Goal: Transaction & Acquisition: Purchase product/service

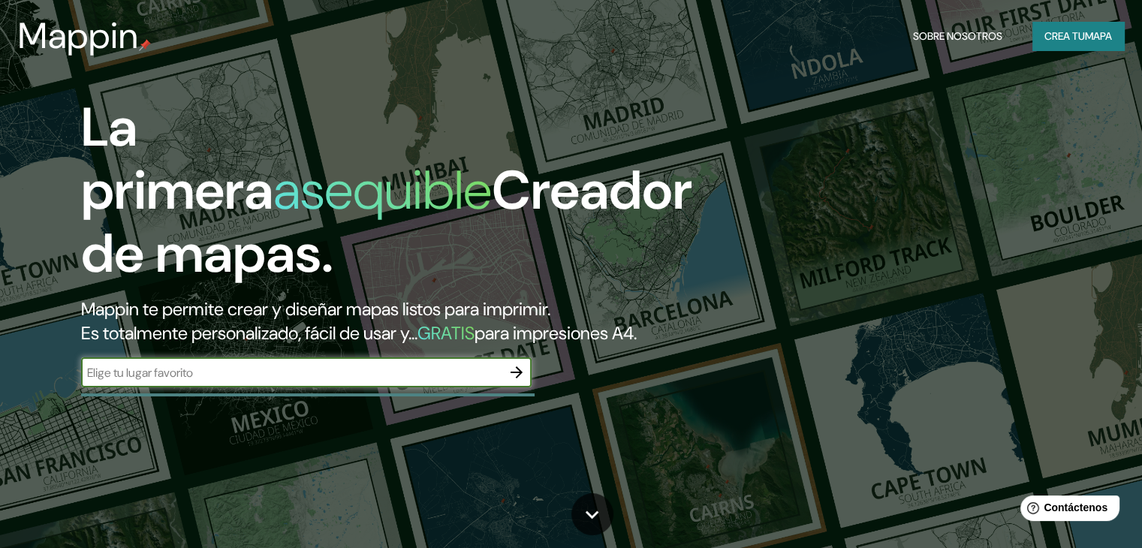
scroll to position [150, 0]
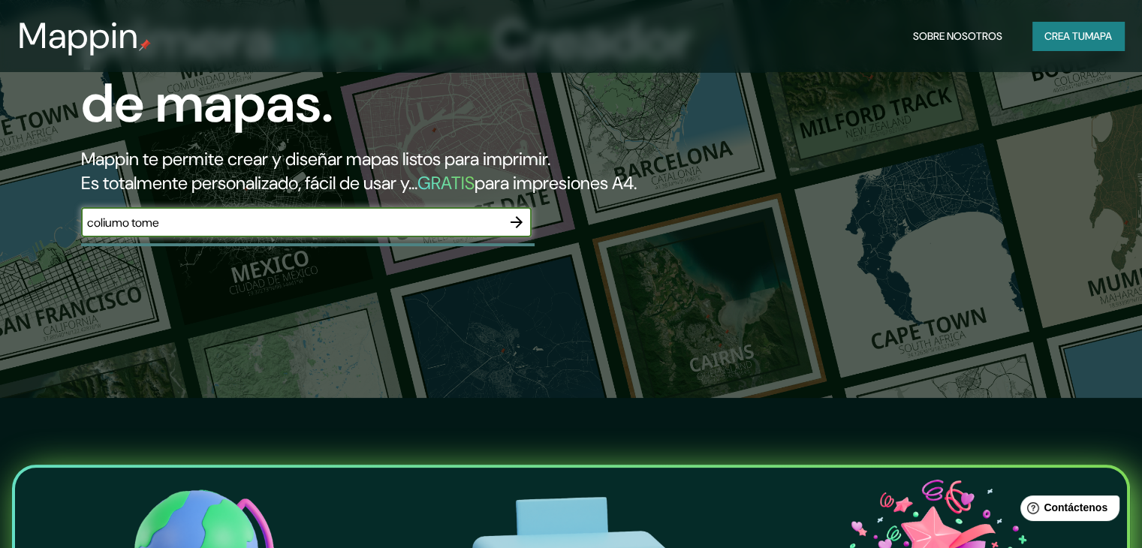
type input "coliumo tome"
click at [505, 237] on button "button" at bounding box center [517, 222] width 30 height 30
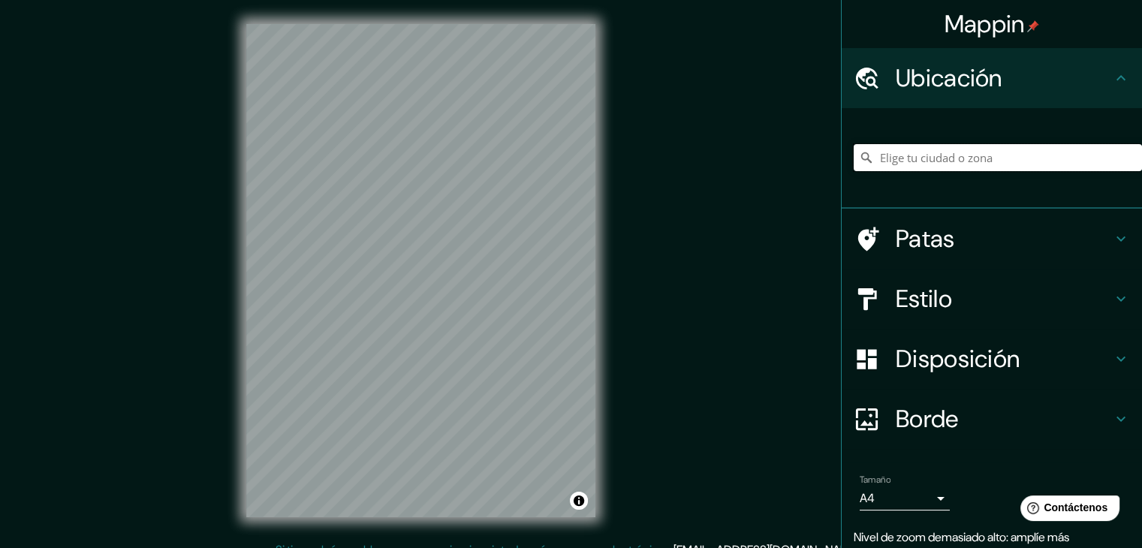
click at [942, 160] on input "Elige tu ciudad o zona" at bounding box center [998, 157] width 288 height 27
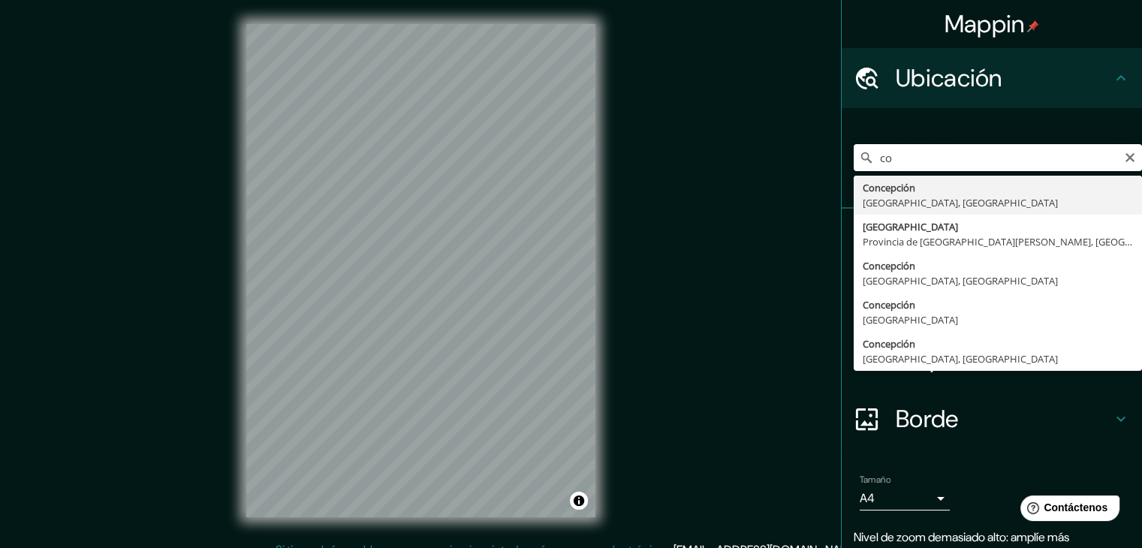
type input "c"
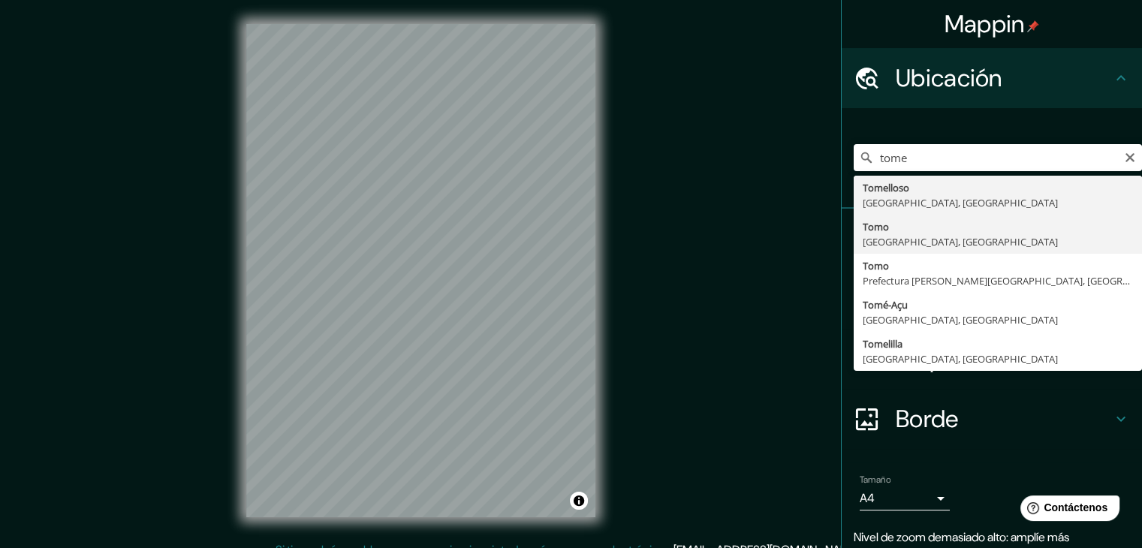
type input "Tomé, [GEOGRAPHIC_DATA], [GEOGRAPHIC_DATA]"
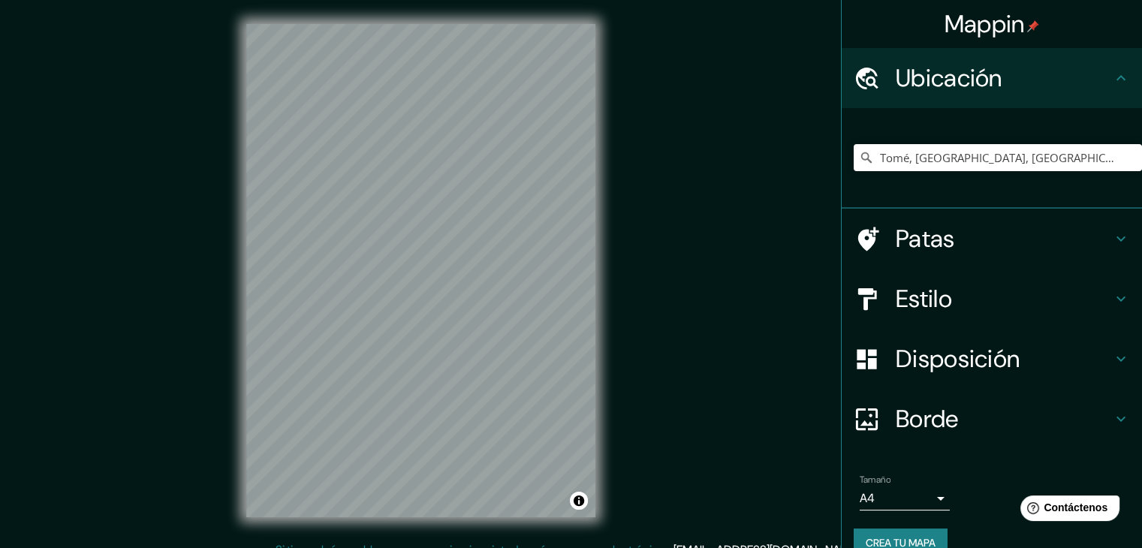
click at [1046, 235] on h4 "Patas" at bounding box center [1004, 239] width 216 height 30
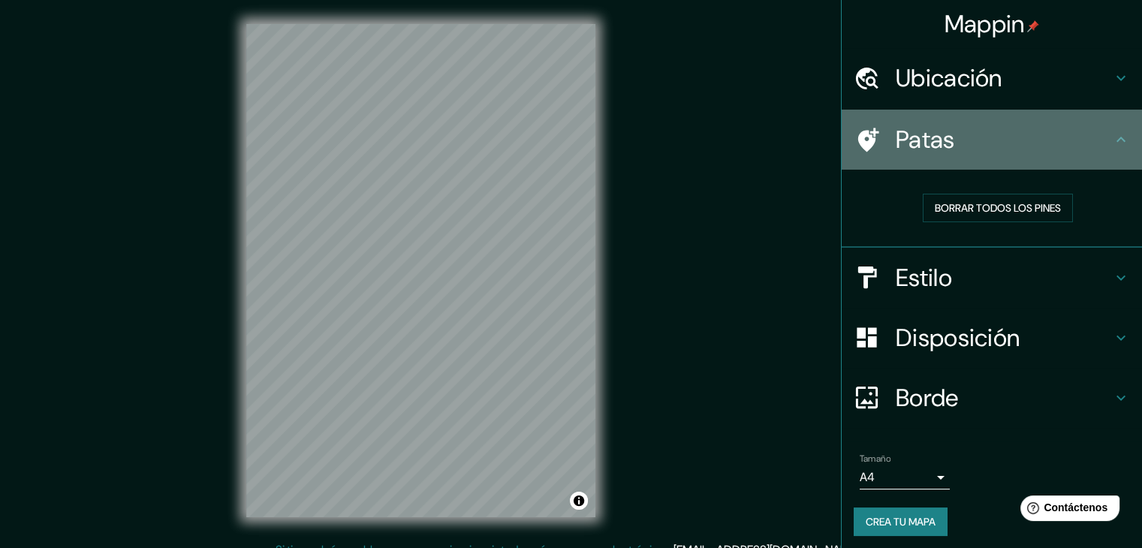
click at [1074, 156] on div "Patas" at bounding box center [992, 140] width 300 height 60
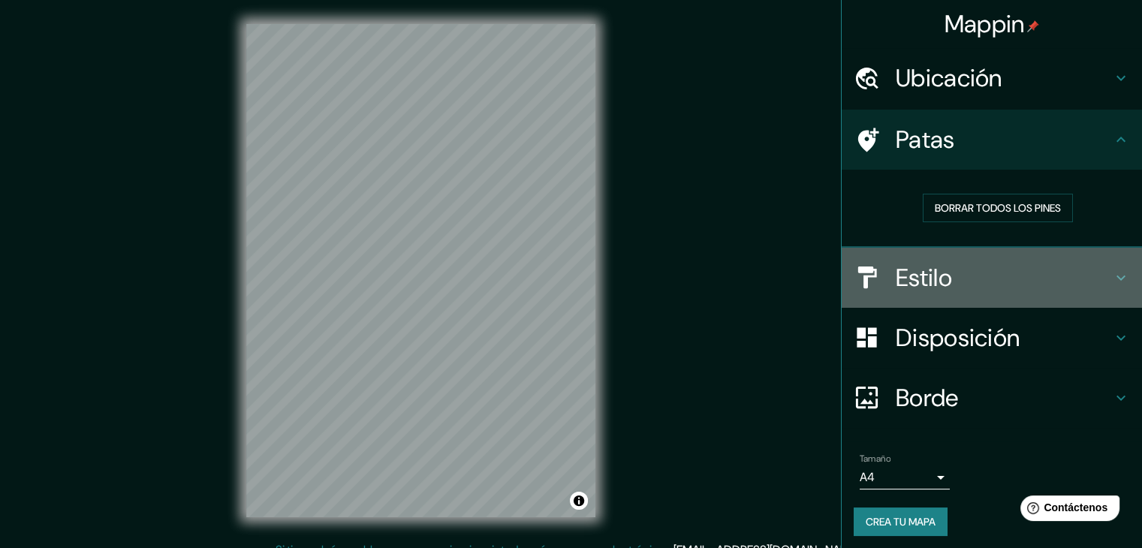
click at [1045, 275] on h4 "Estilo" at bounding box center [1004, 278] width 216 height 30
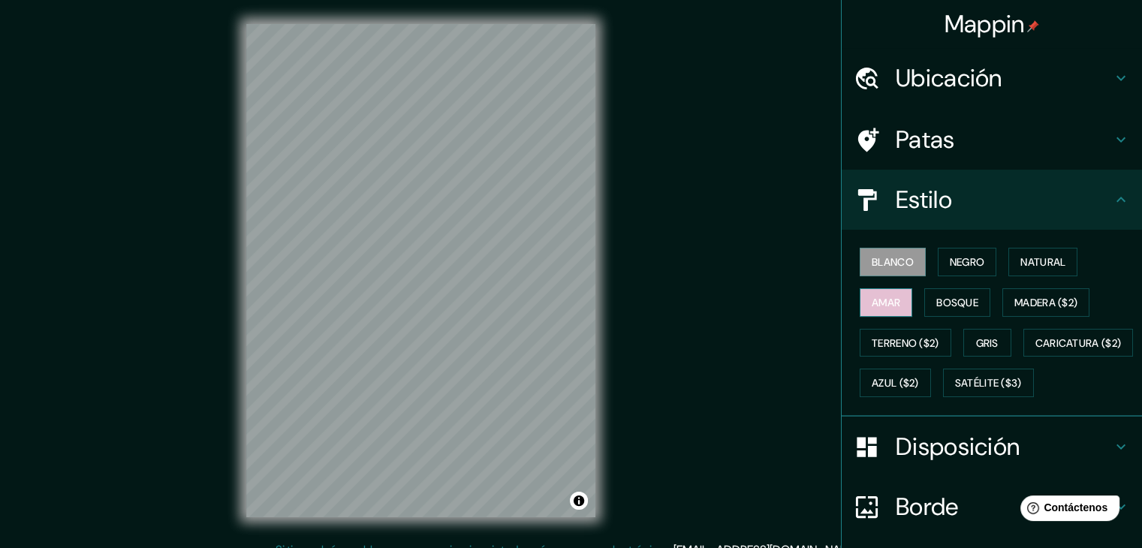
click at [891, 303] on button "Amar" at bounding box center [886, 302] width 53 height 29
click at [942, 298] on font "Bosque" at bounding box center [957, 303] width 42 height 14
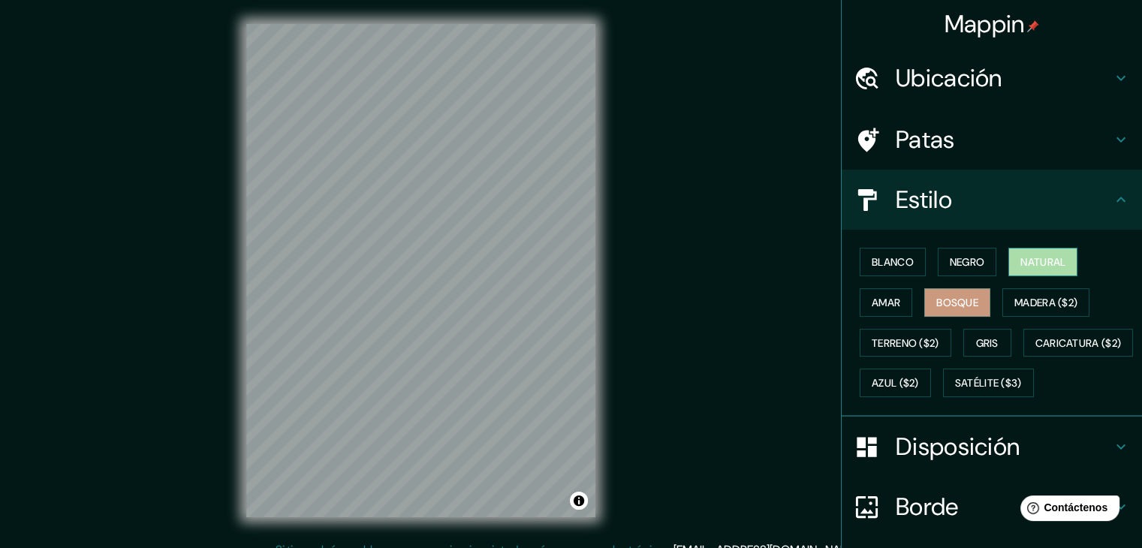
click at [1051, 269] on font "Natural" at bounding box center [1043, 262] width 45 height 20
click at [1030, 303] on font "Madera ($2)" at bounding box center [1046, 303] width 63 height 14
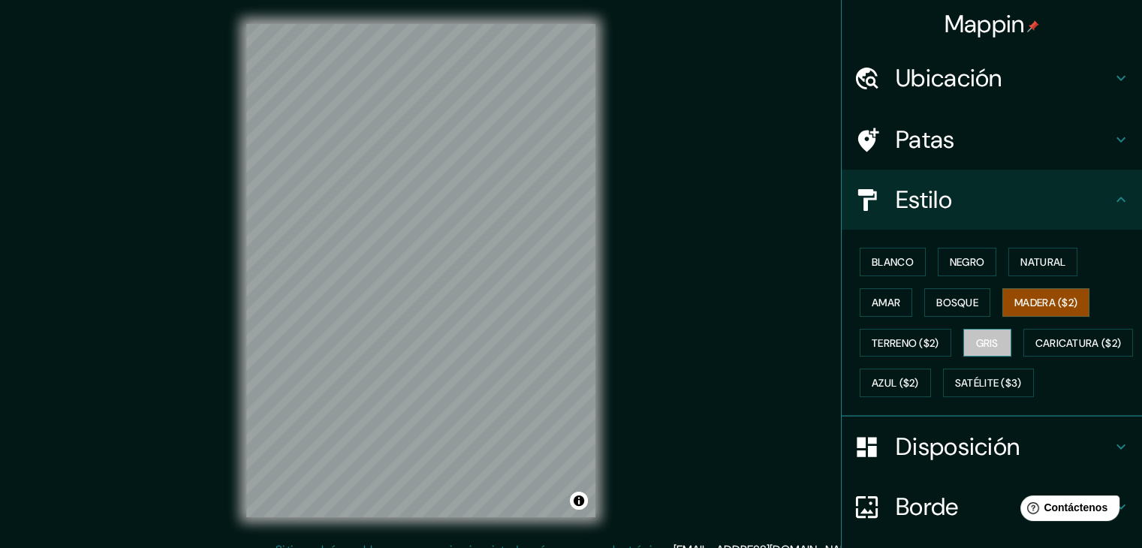
click at [976, 345] on font "Gris" at bounding box center [987, 343] width 23 height 14
click at [883, 303] on font "Amar" at bounding box center [886, 303] width 29 height 14
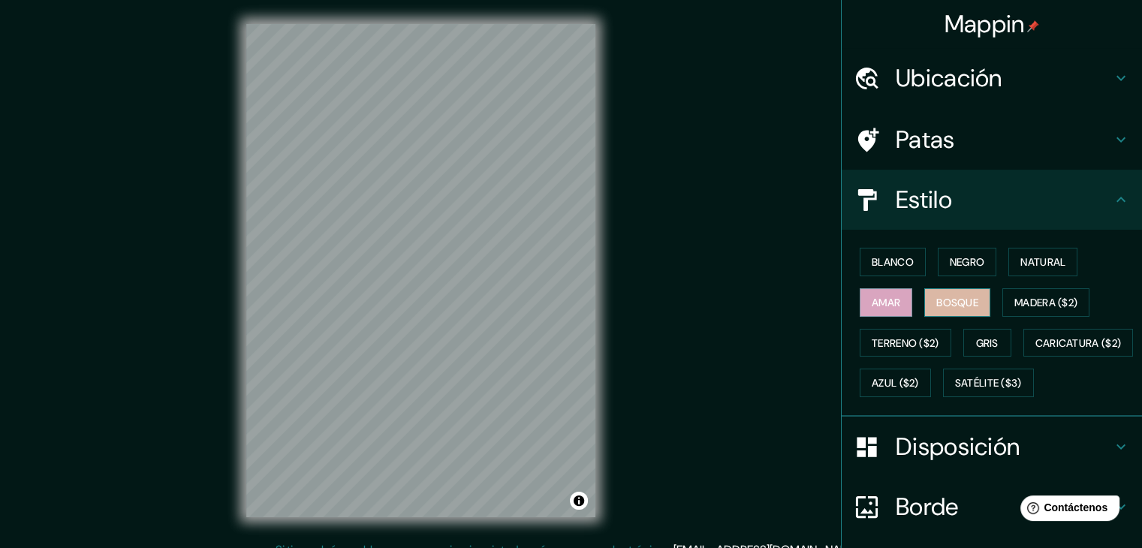
click at [963, 308] on font "Bosque" at bounding box center [957, 303] width 42 height 20
click at [953, 261] on font "Negro" at bounding box center [967, 262] width 35 height 14
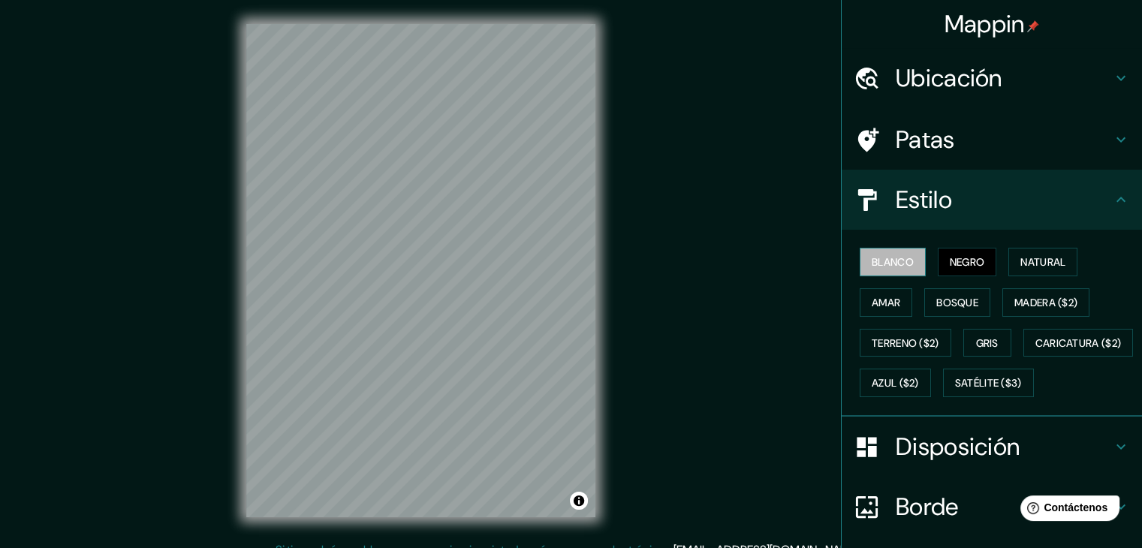
click at [894, 263] on font "Blanco" at bounding box center [893, 262] width 42 height 14
click at [946, 300] on font "Bosque" at bounding box center [957, 303] width 42 height 14
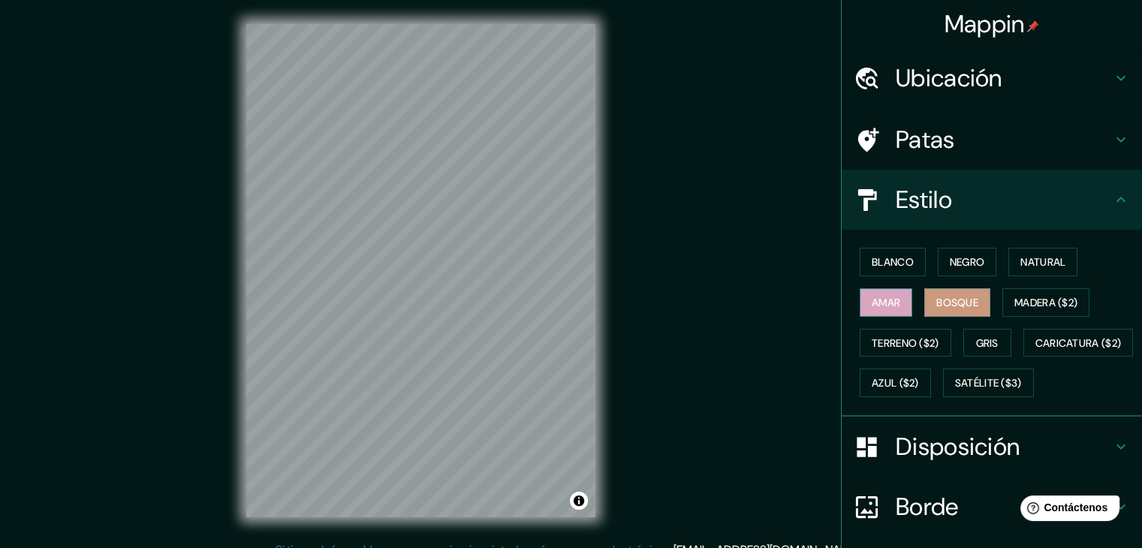
click at [884, 307] on font "Amar" at bounding box center [886, 303] width 29 height 14
click at [1045, 260] on font "Natural" at bounding box center [1043, 262] width 45 height 14
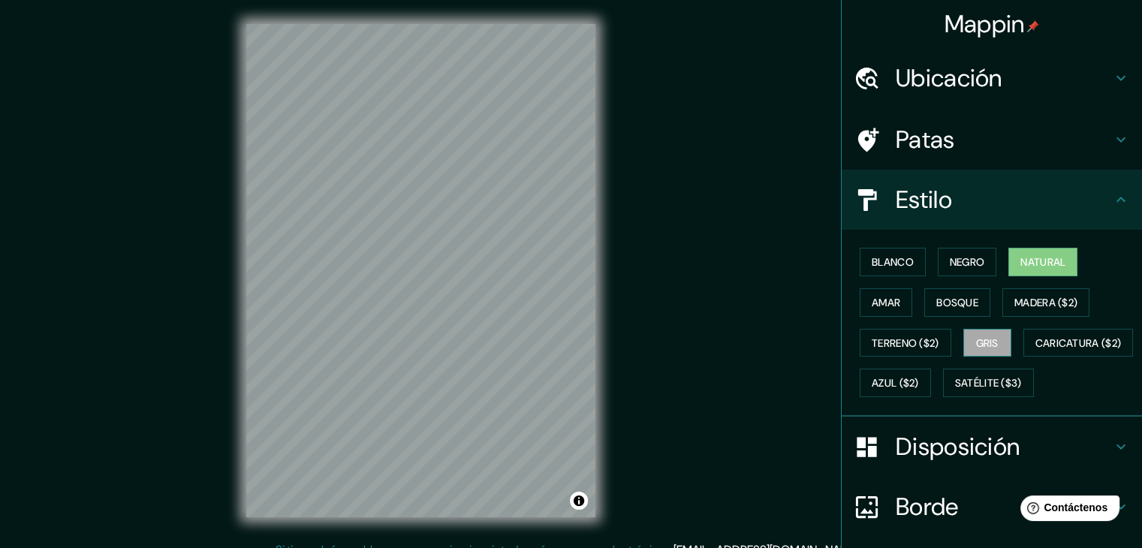
click at [976, 338] on font "Gris" at bounding box center [987, 343] width 23 height 14
click at [1015, 357] on div "Blanco Negro Natural Amar Bosque Madera ($2) Terreno ($2) Gris Caricatura ($2) …" at bounding box center [998, 322] width 288 height 161
click at [919, 373] on font "Azul ($2)" at bounding box center [895, 383] width 47 height 20
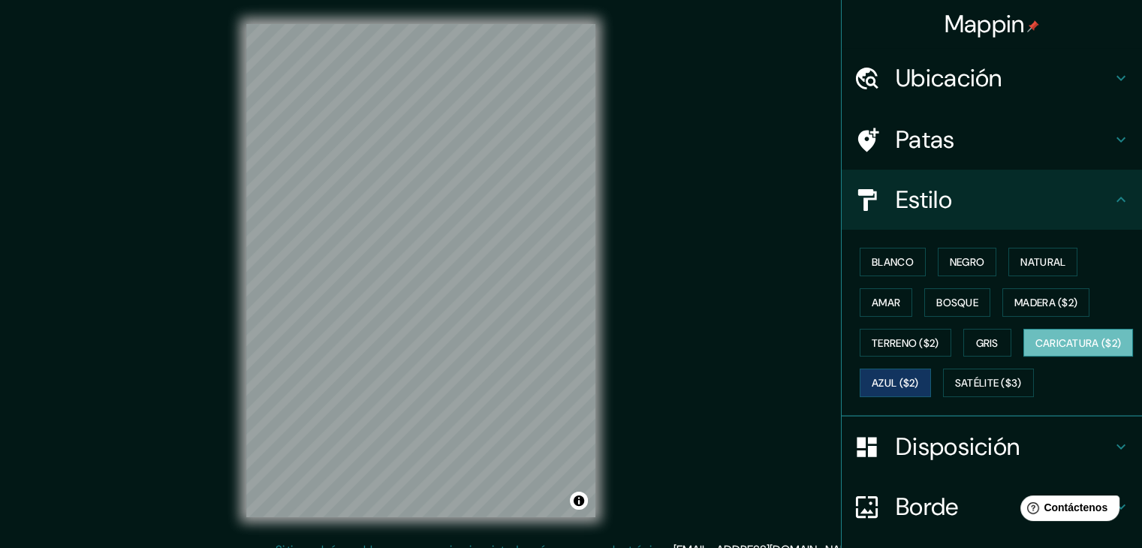
click at [1036, 350] on font "Caricatura ($2)" at bounding box center [1079, 343] width 86 height 14
click at [880, 403] on div "Blanco Negro Natural Amar Bosque Madera ($2) Terreno ($2) Gris Caricatura ($2) …" at bounding box center [998, 322] width 288 height 161
click at [955, 391] on font "Satélite ($3)" at bounding box center [988, 384] width 67 height 14
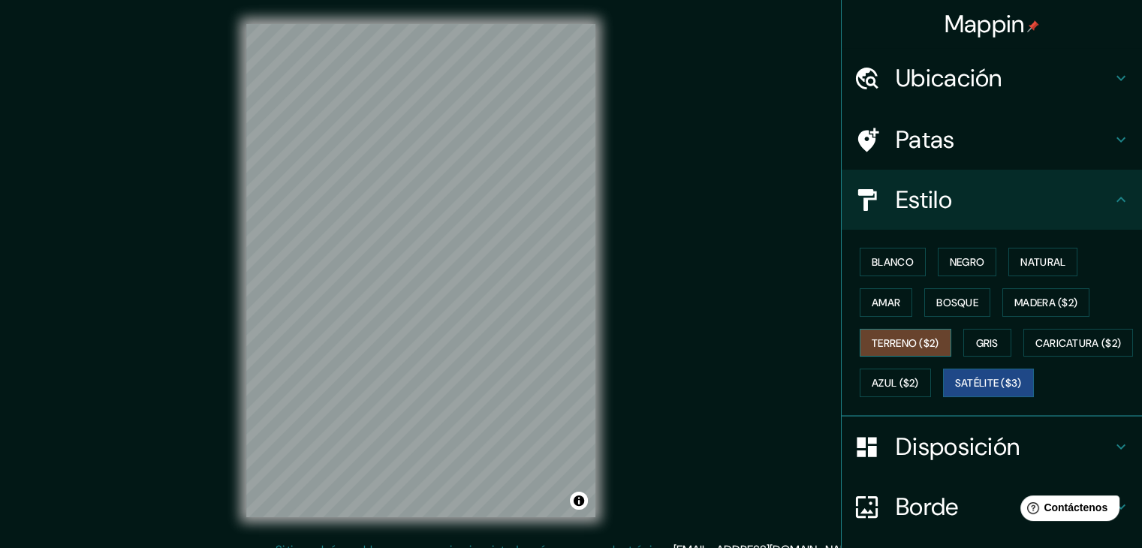
click at [919, 336] on font "Terreno ($2)" at bounding box center [906, 343] width 68 height 14
click at [958, 302] on font "Bosque" at bounding box center [957, 303] width 42 height 14
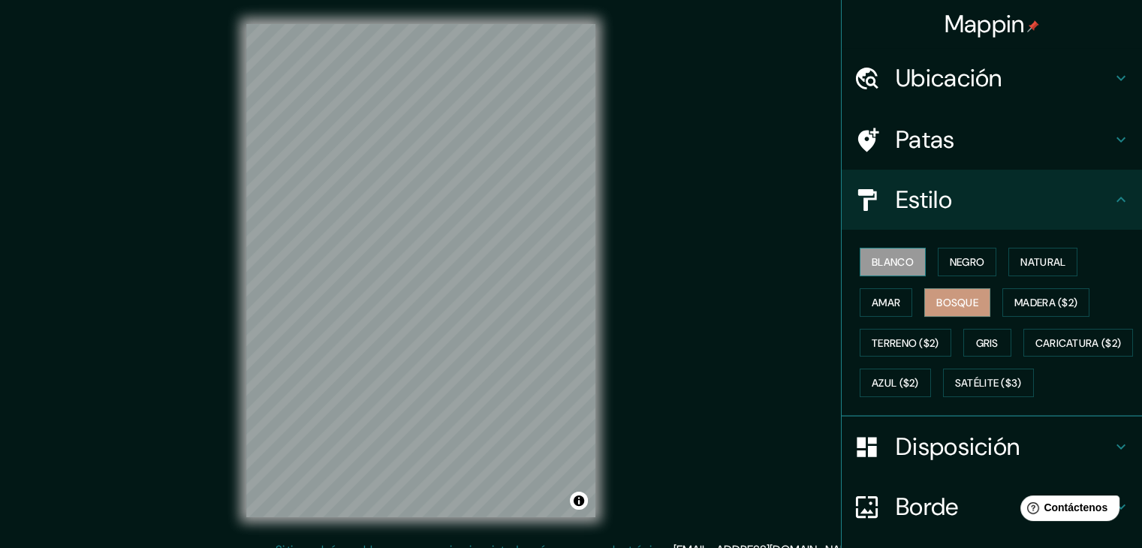
click at [872, 259] on font "Blanco" at bounding box center [893, 262] width 42 height 14
click at [955, 301] on font "Bosque" at bounding box center [957, 303] width 42 height 14
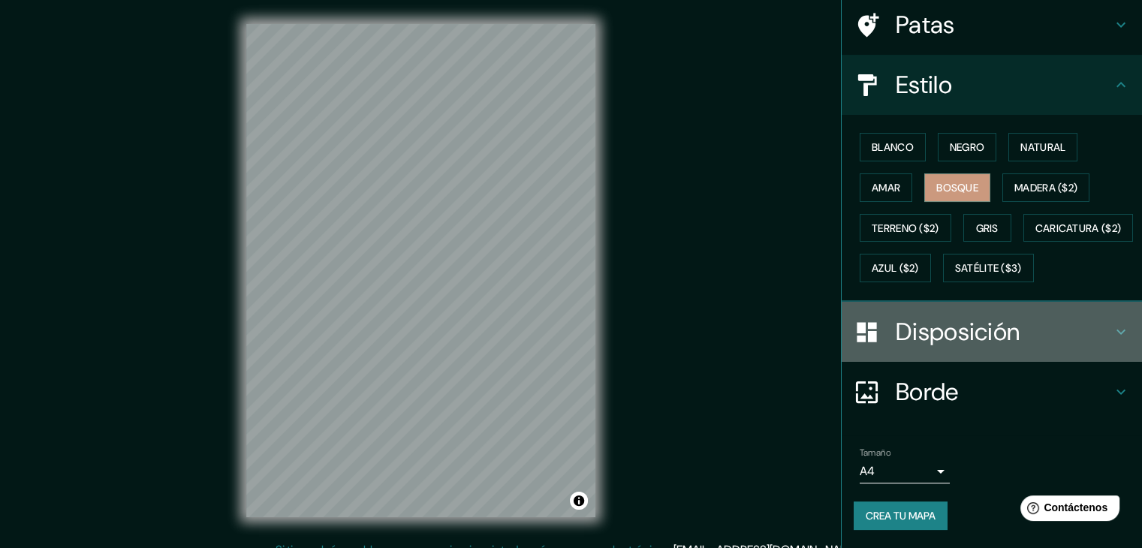
click at [954, 334] on font "Disposición" at bounding box center [958, 332] width 124 height 32
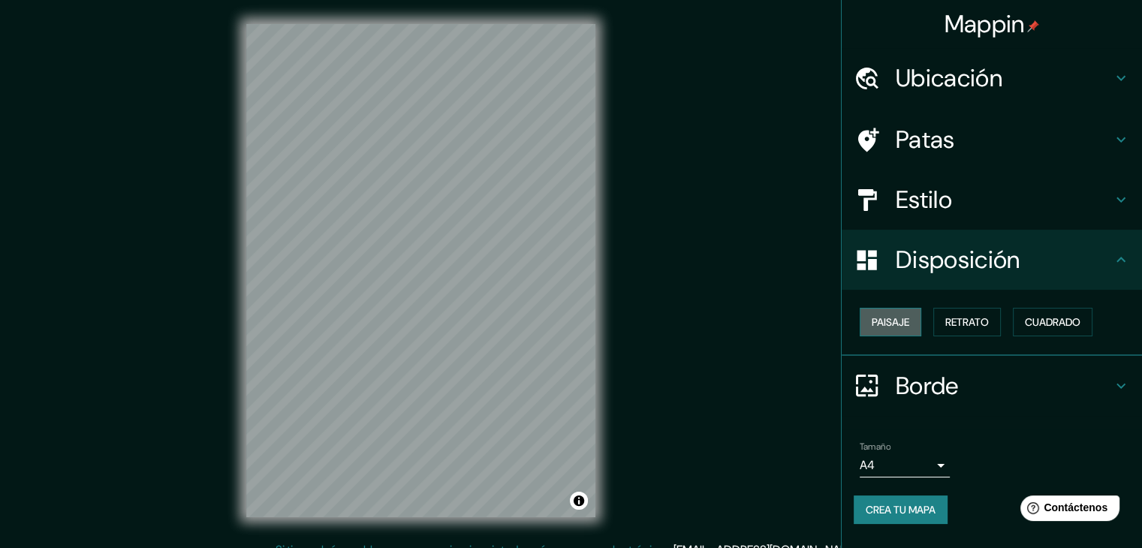
click at [911, 330] on button "Paisaje" at bounding box center [891, 322] width 62 height 29
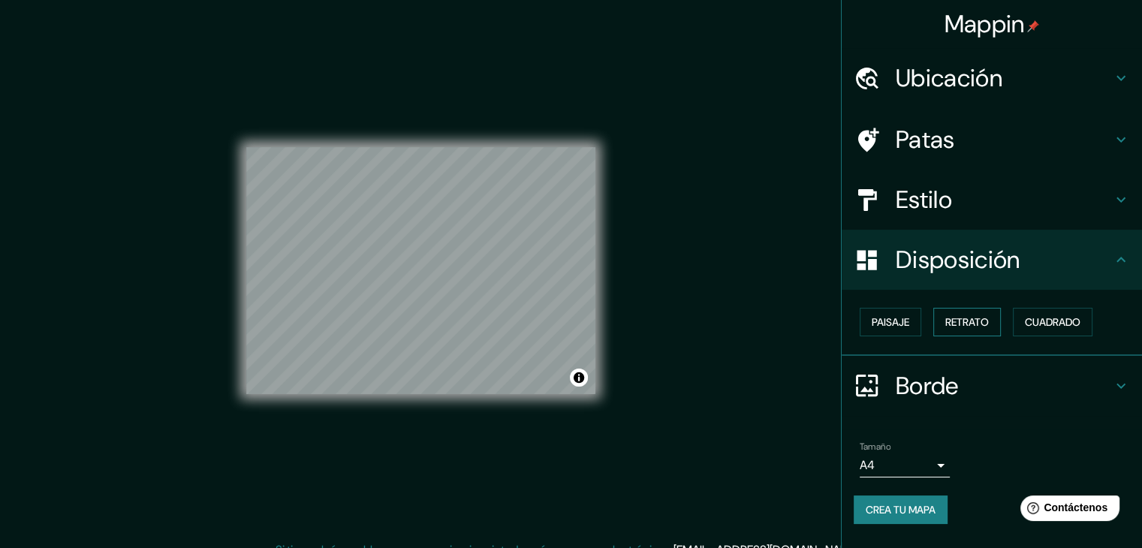
click at [979, 316] on font "Retrato" at bounding box center [967, 322] width 44 height 14
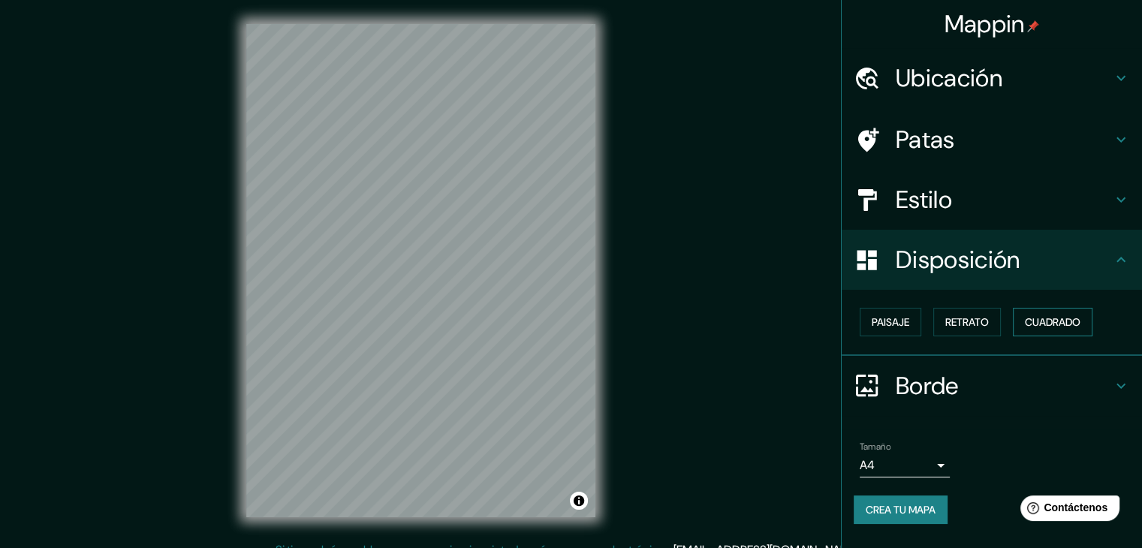
click at [1051, 322] on font "Cuadrado" at bounding box center [1053, 322] width 56 height 14
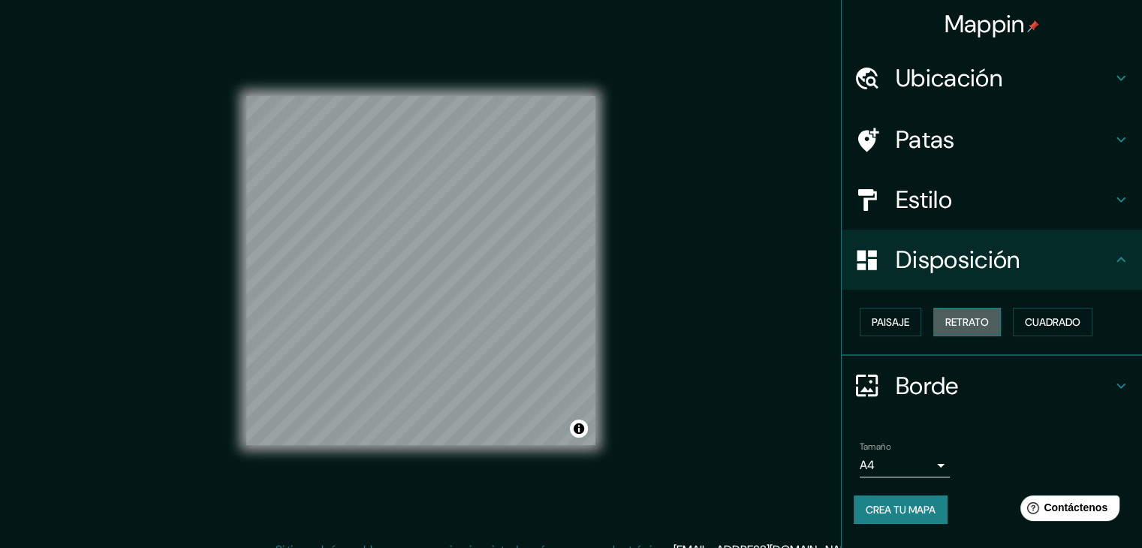
click at [976, 322] on font "Retrato" at bounding box center [967, 322] width 44 height 14
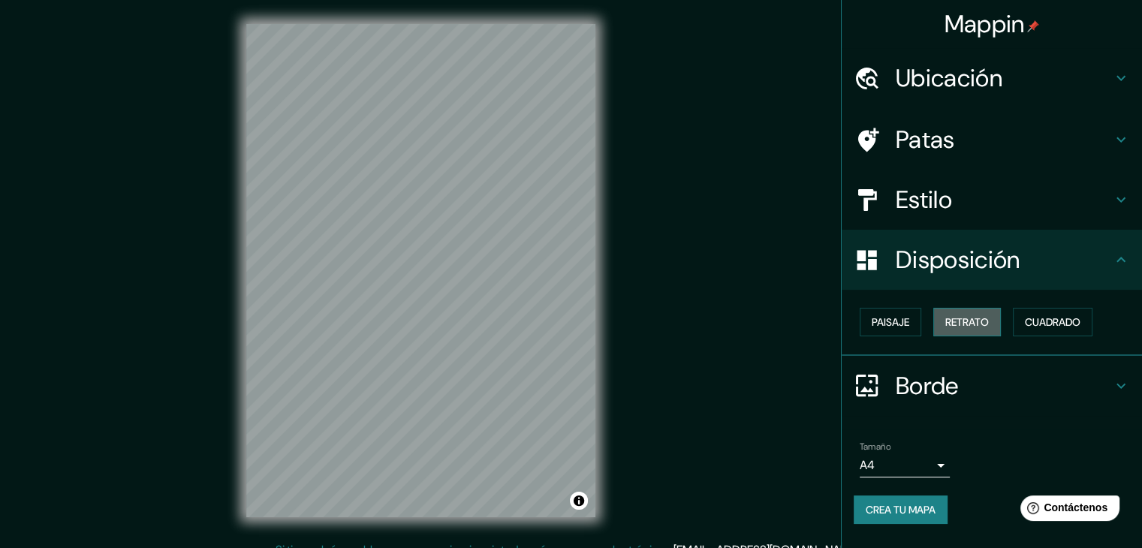
click at [961, 323] on font "Retrato" at bounding box center [967, 322] width 44 height 14
click at [891, 302] on div "Paisaje Retrato Cuadrado" at bounding box center [998, 322] width 288 height 41
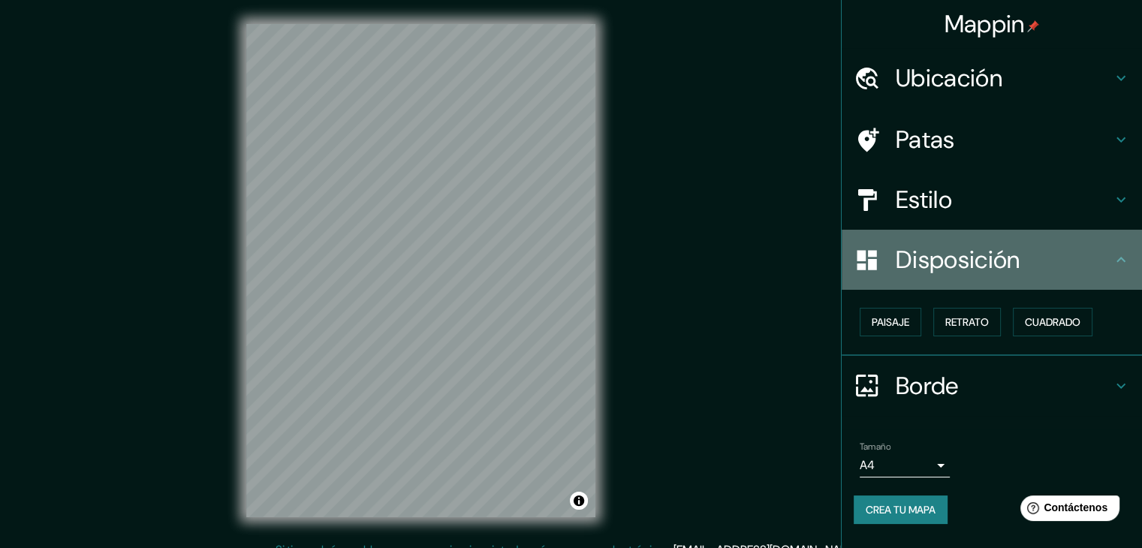
click at [982, 245] on font "Disposición" at bounding box center [958, 260] width 124 height 32
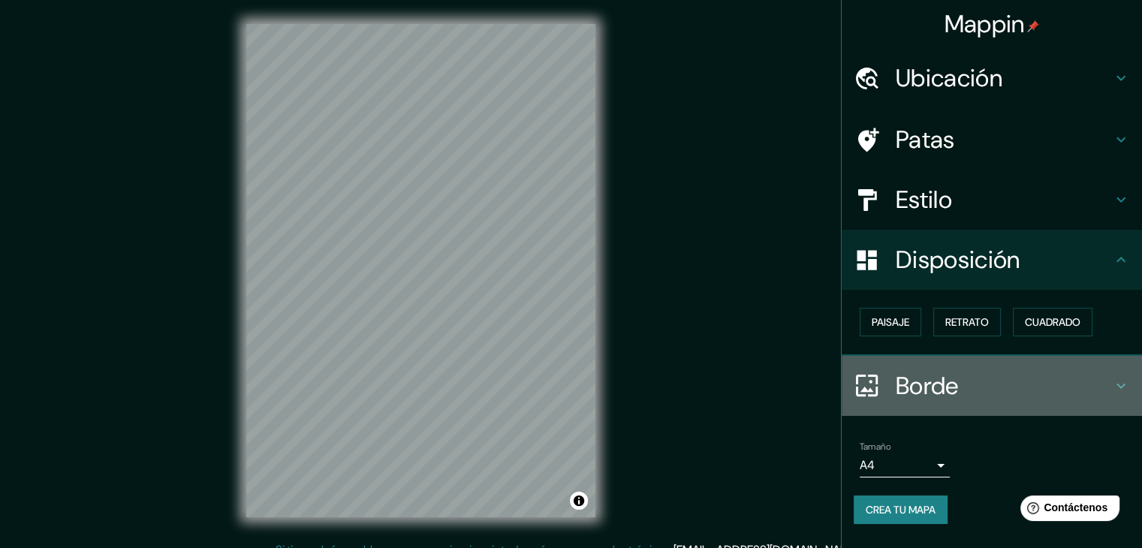
click at [942, 394] on font "Borde" at bounding box center [927, 386] width 63 height 32
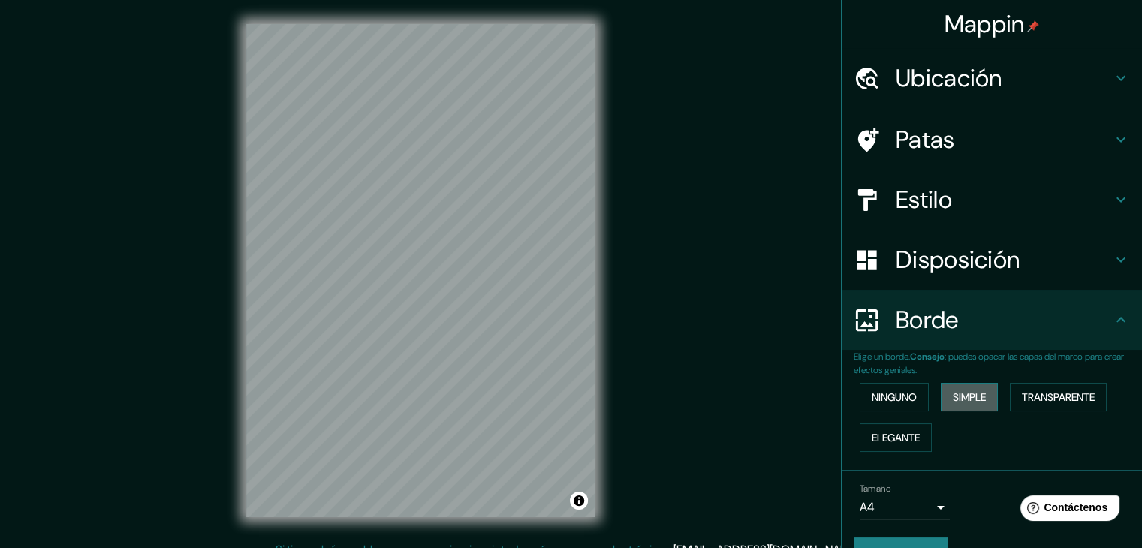
click at [967, 391] on font "Simple" at bounding box center [969, 398] width 33 height 14
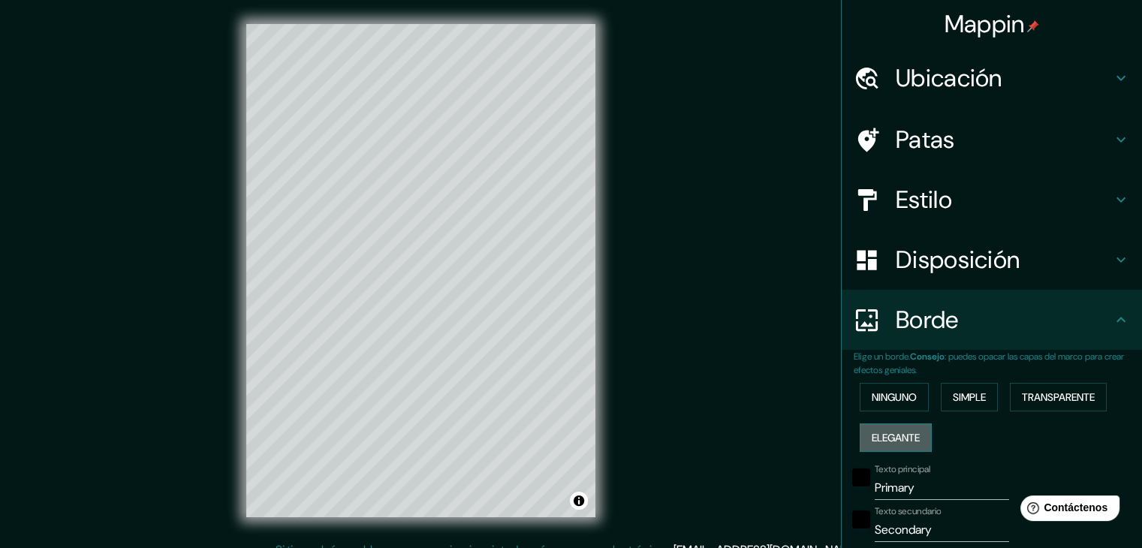
click at [884, 442] on font "Elegante" at bounding box center [896, 438] width 48 height 14
click at [891, 393] on font "Ninguno" at bounding box center [894, 398] width 45 height 14
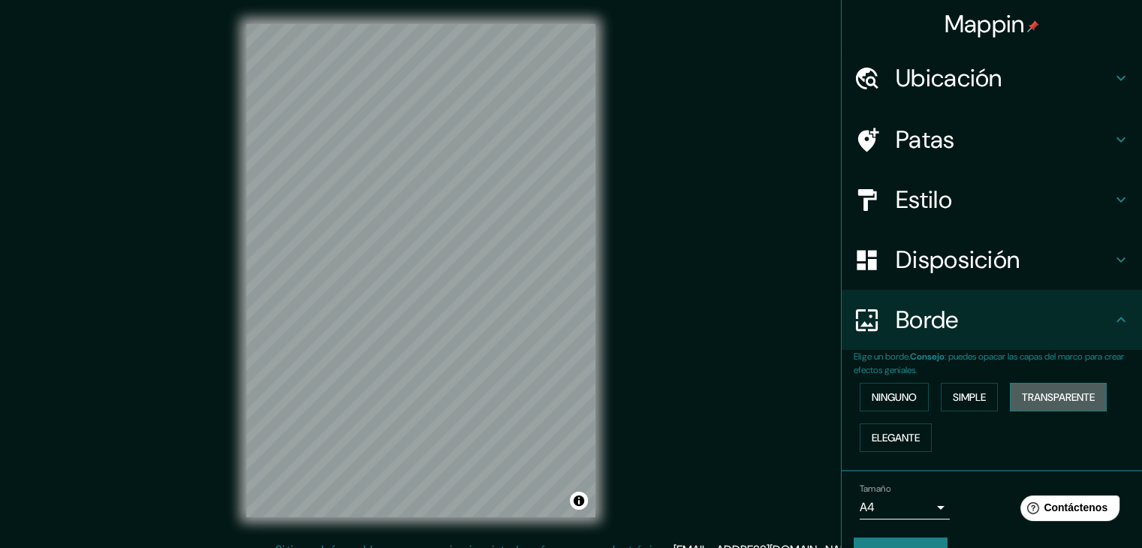
click at [1062, 393] on font "Transparente" at bounding box center [1058, 398] width 73 height 14
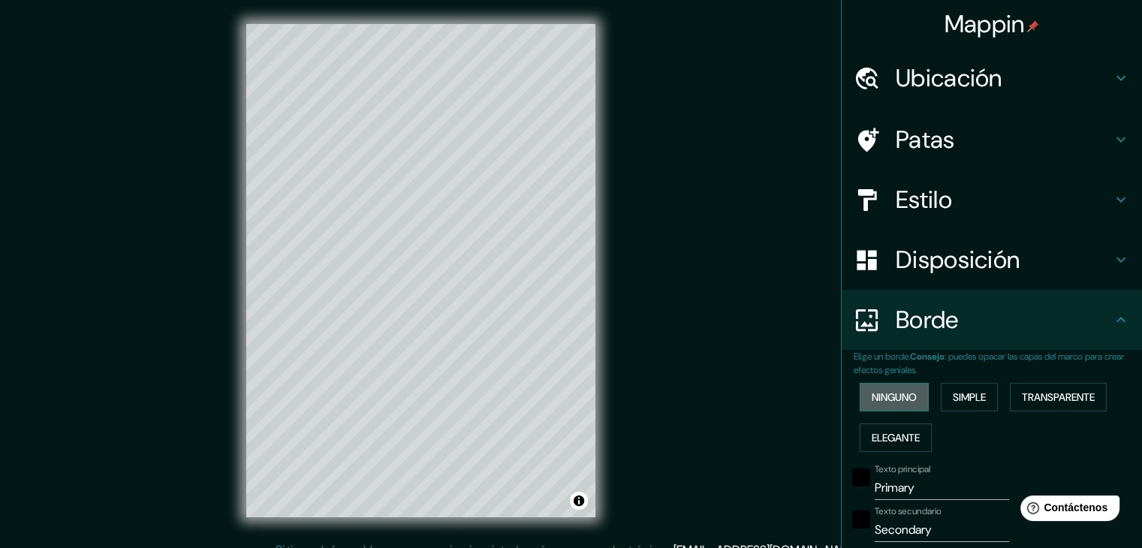
click at [882, 394] on font "Ninguno" at bounding box center [894, 398] width 45 height 14
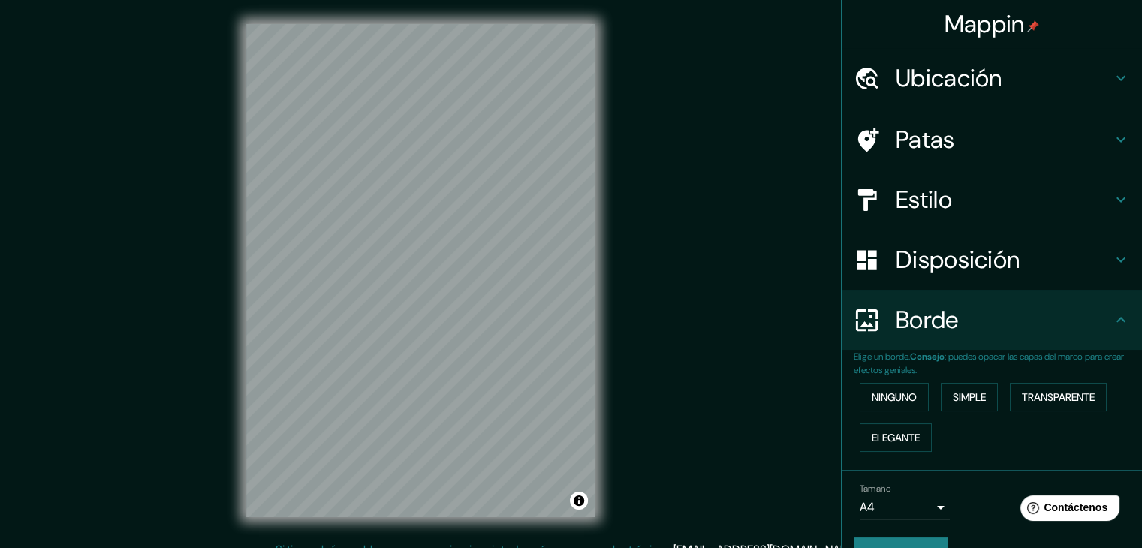
scroll to position [34, 0]
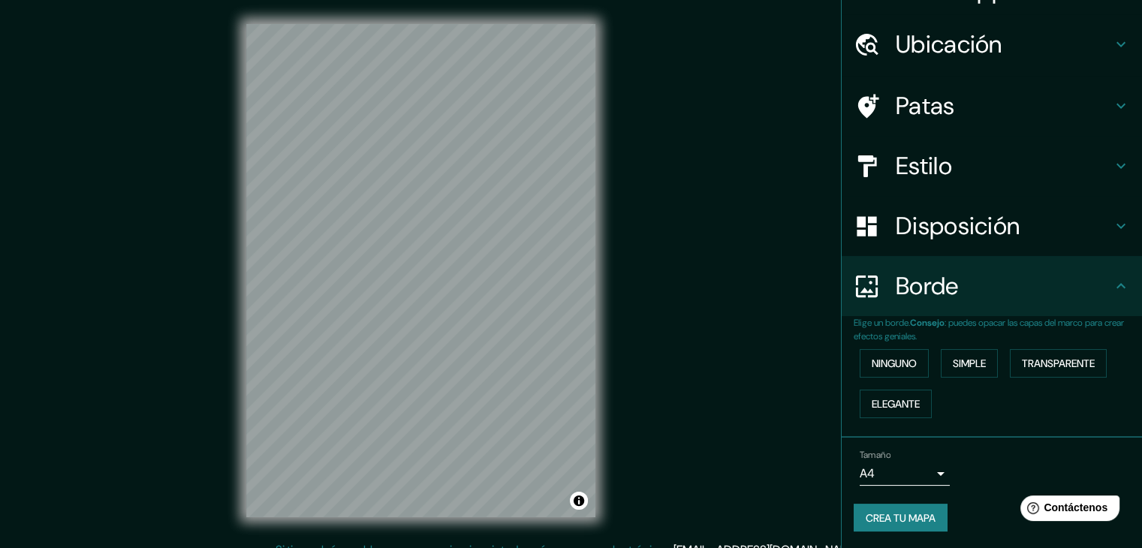
click at [938, 278] on font "Borde" at bounding box center [927, 286] width 63 height 32
click at [964, 234] on font "Disposición" at bounding box center [958, 226] width 124 height 32
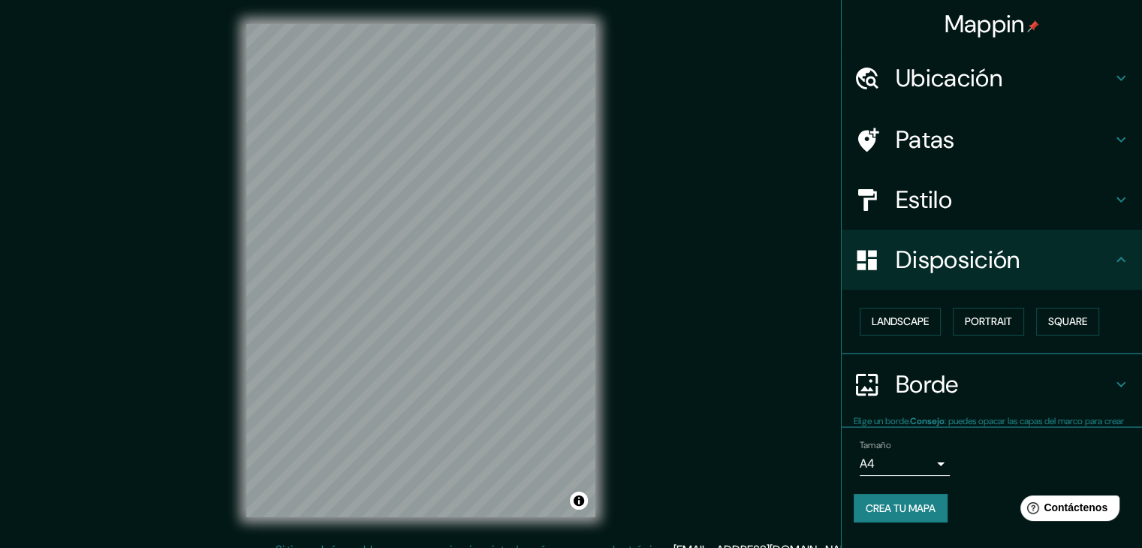
scroll to position [0, 0]
click at [949, 167] on div "Patas" at bounding box center [992, 140] width 300 height 60
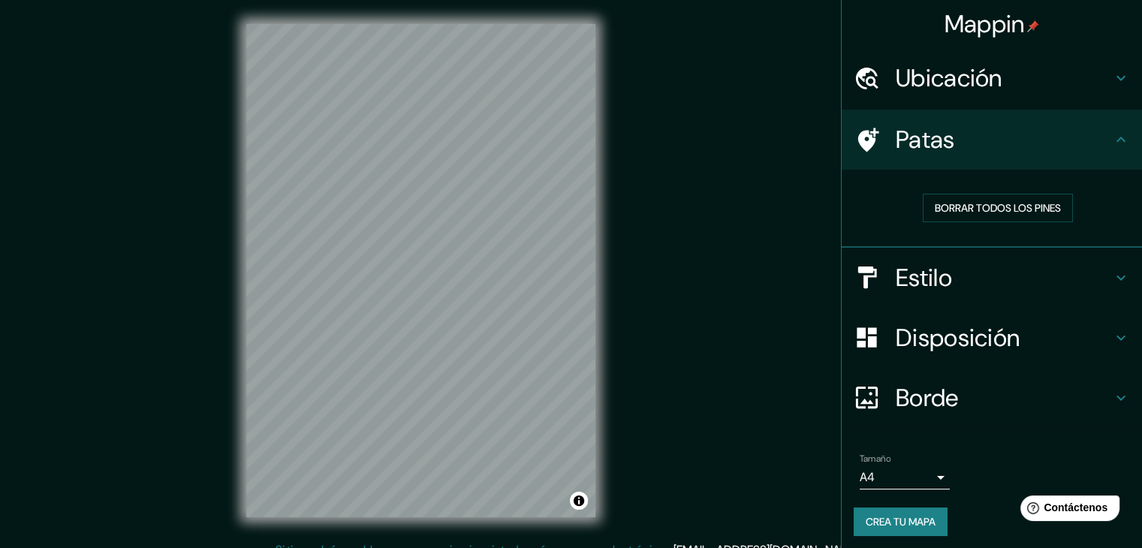
click at [945, 264] on h4 "Estilo" at bounding box center [1004, 278] width 216 height 30
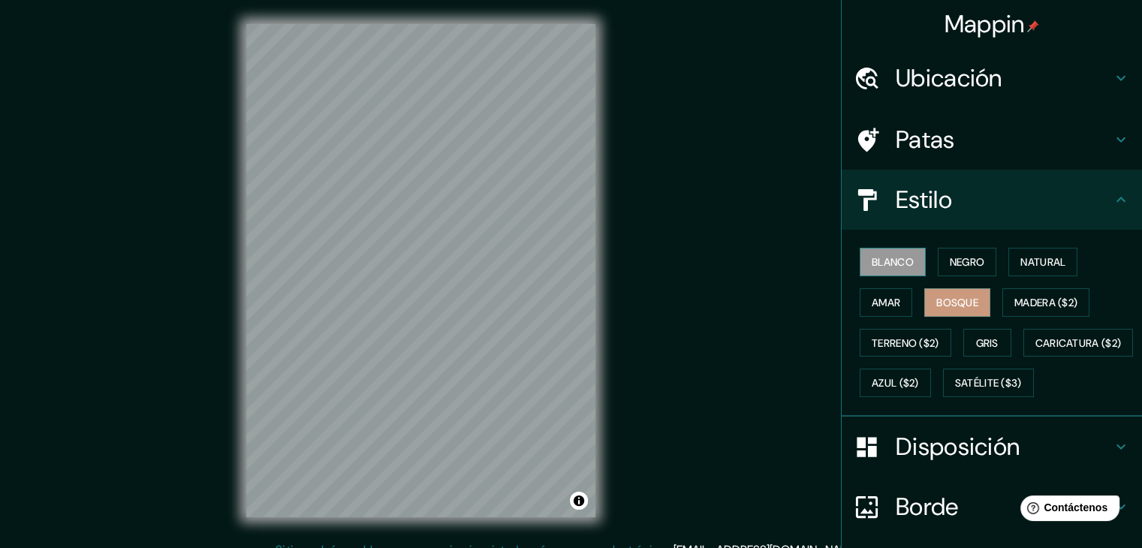
click at [888, 267] on font "Blanco" at bounding box center [893, 262] width 42 height 14
click at [961, 264] on font "Negro" at bounding box center [967, 262] width 35 height 14
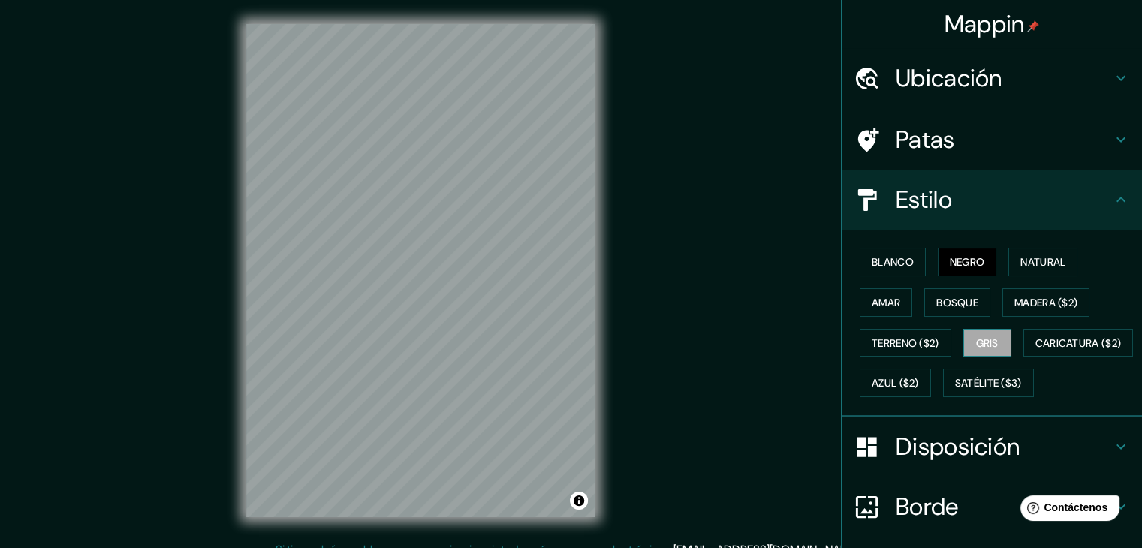
click at [984, 336] on font "Gris" at bounding box center [987, 343] width 23 height 14
click at [880, 299] on font "Amar" at bounding box center [886, 303] width 29 height 14
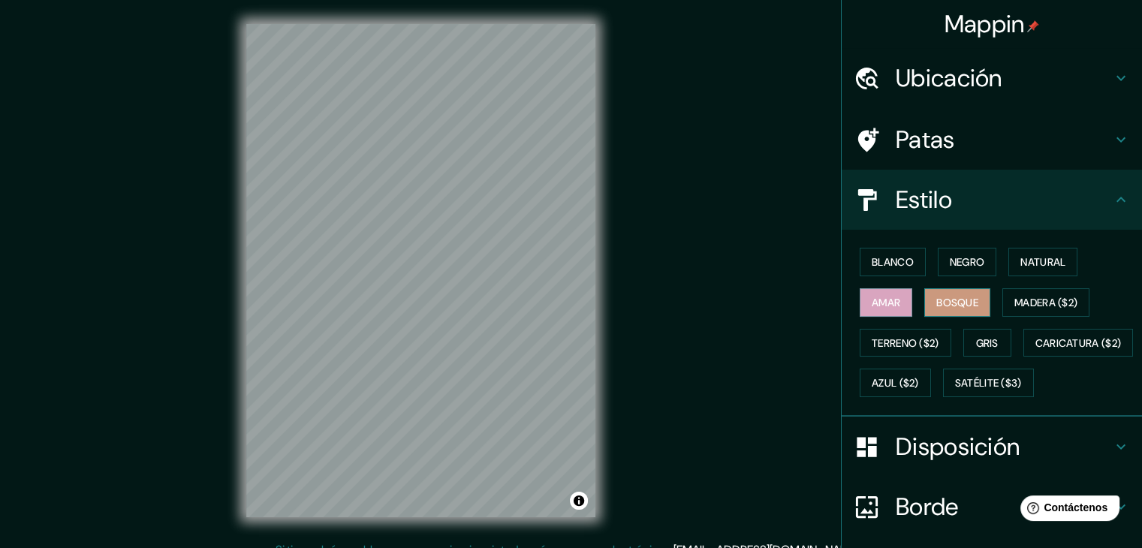
click at [951, 310] on font "Bosque" at bounding box center [957, 303] width 42 height 20
click at [1059, 252] on font "Natural" at bounding box center [1043, 262] width 45 height 20
click at [945, 304] on font "Bosque" at bounding box center [957, 303] width 42 height 14
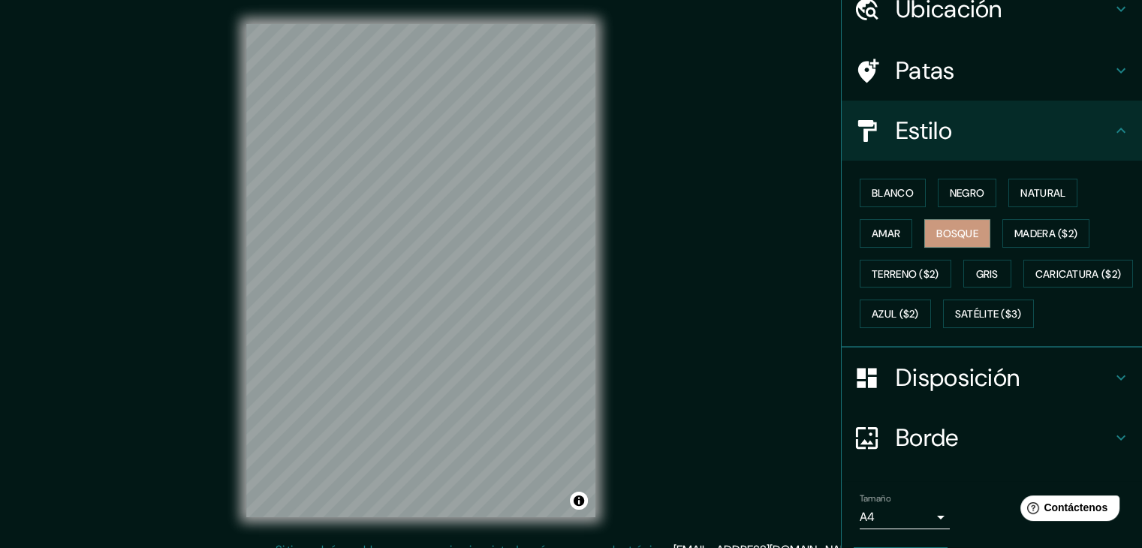
scroll to position [152, 0]
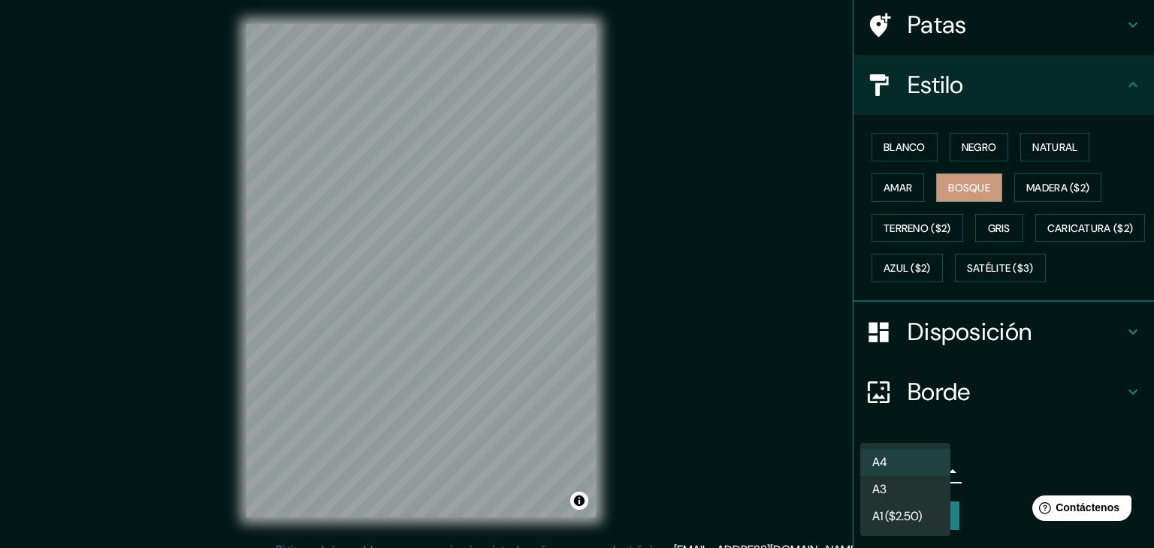
click at [910, 469] on body "Mappin Ubicación Tomé, [GEOGRAPHIC_DATA], [GEOGRAPHIC_DATA] Patas Estilo Blanco…" at bounding box center [577, 274] width 1154 height 548
click at [925, 470] on li "A4" at bounding box center [905, 463] width 90 height 28
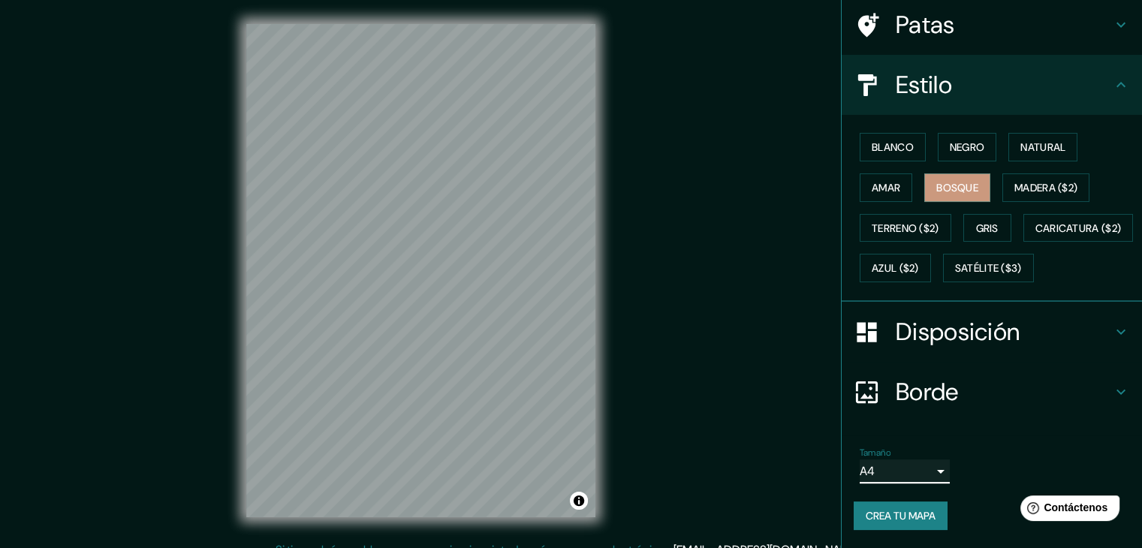
scroll to position [17, 0]
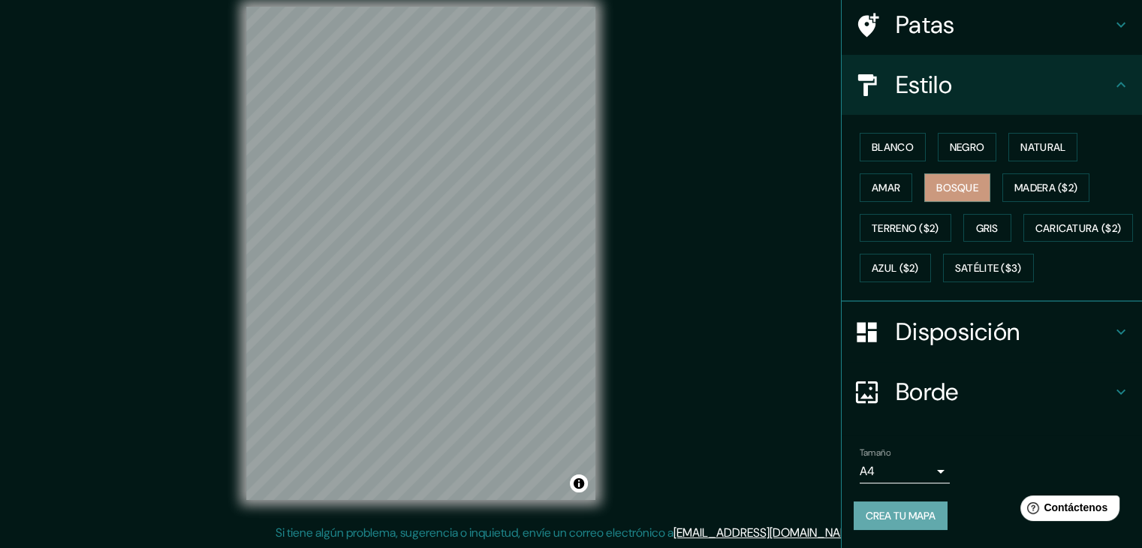
click at [898, 514] on font "Crea tu mapa" at bounding box center [901, 516] width 70 height 14
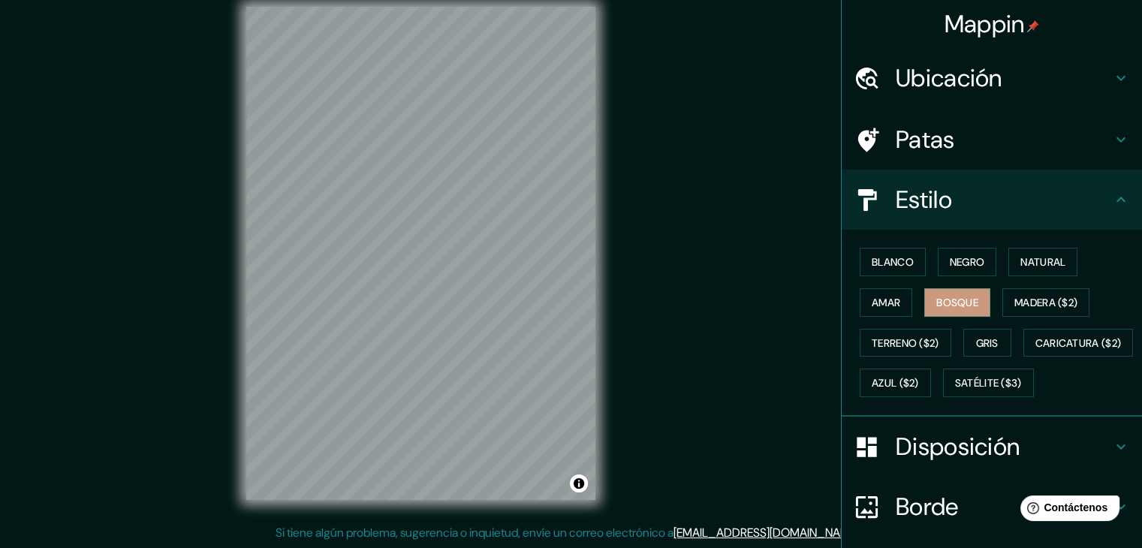
scroll to position [152, 0]
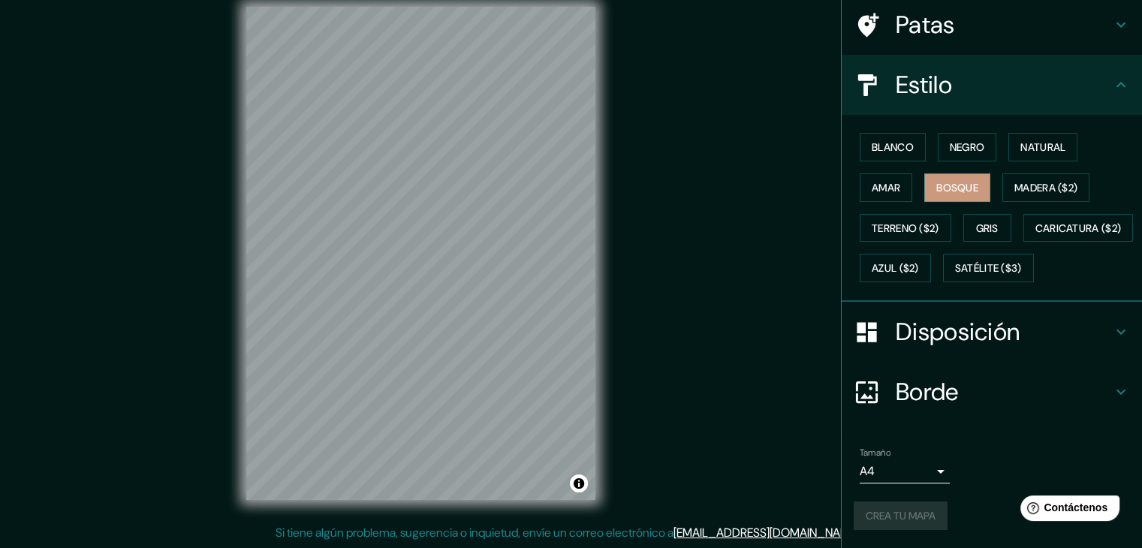
click at [886, 511] on div "Crea tu mapa" at bounding box center [992, 516] width 276 height 29
click at [893, 514] on font "Crea tu mapa" at bounding box center [901, 516] width 70 height 14
click at [772, 156] on div "Mappin Ubicación Tomé, [GEOGRAPHIC_DATA], [GEOGRAPHIC_DATA] Patas Estilo Blanco…" at bounding box center [571, 265] width 1142 height 565
click at [906, 523] on font "Crea tu mapa" at bounding box center [901, 516] width 70 height 20
drag, startPoint x: 451, startPoint y: 415, endPoint x: 468, endPoint y: 417, distance: 16.7
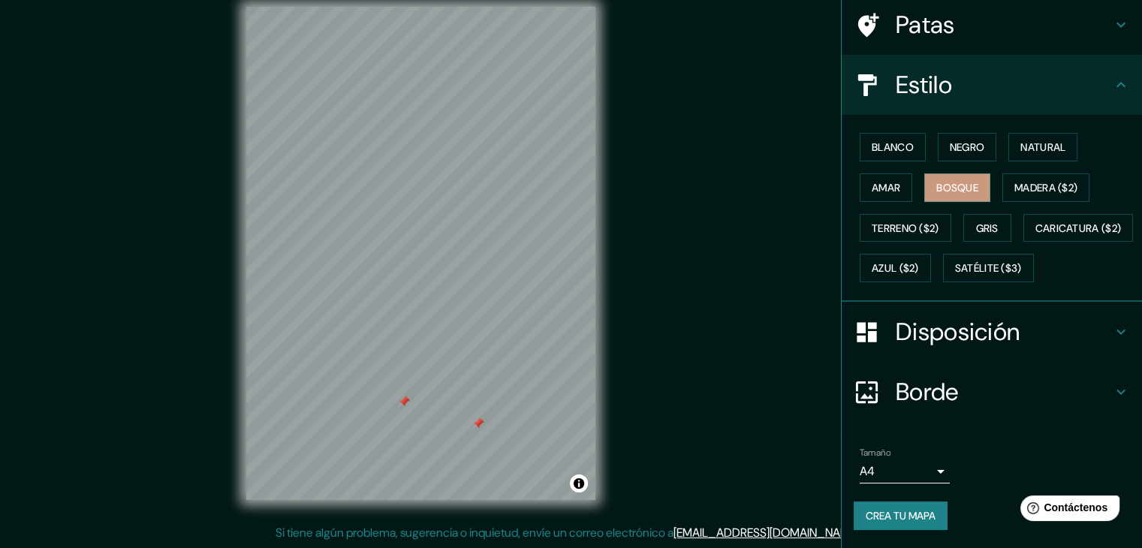
click at [472, 418] on div at bounding box center [478, 424] width 12 height 12
click at [470, 418] on div at bounding box center [472, 419] width 12 height 12
click at [398, 394] on div at bounding box center [397, 397] width 12 height 12
click at [952, 325] on font "Disposición" at bounding box center [958, 332] width 124 height 32
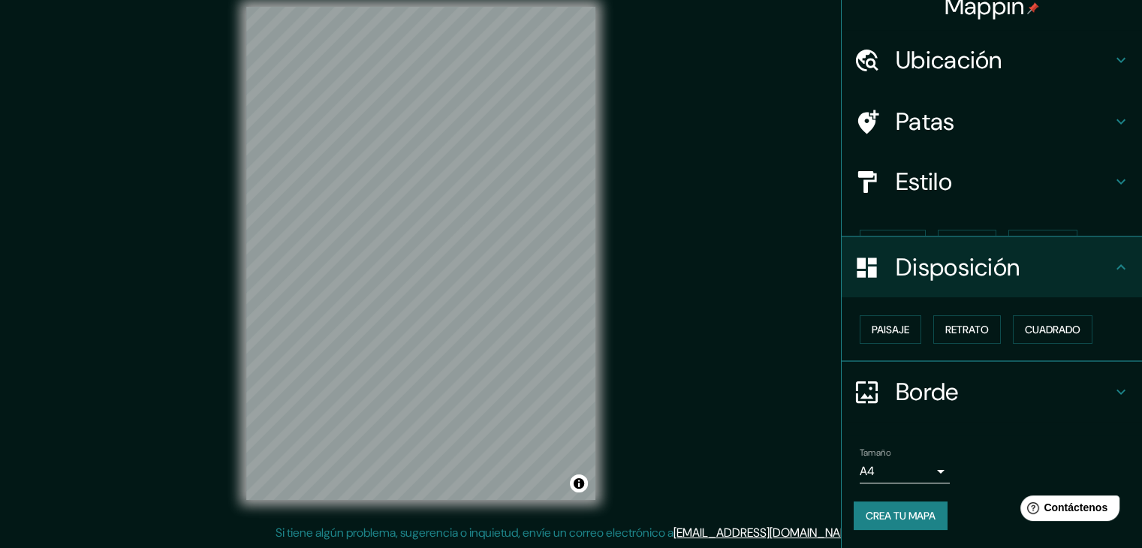
scroll to position [0, 0]
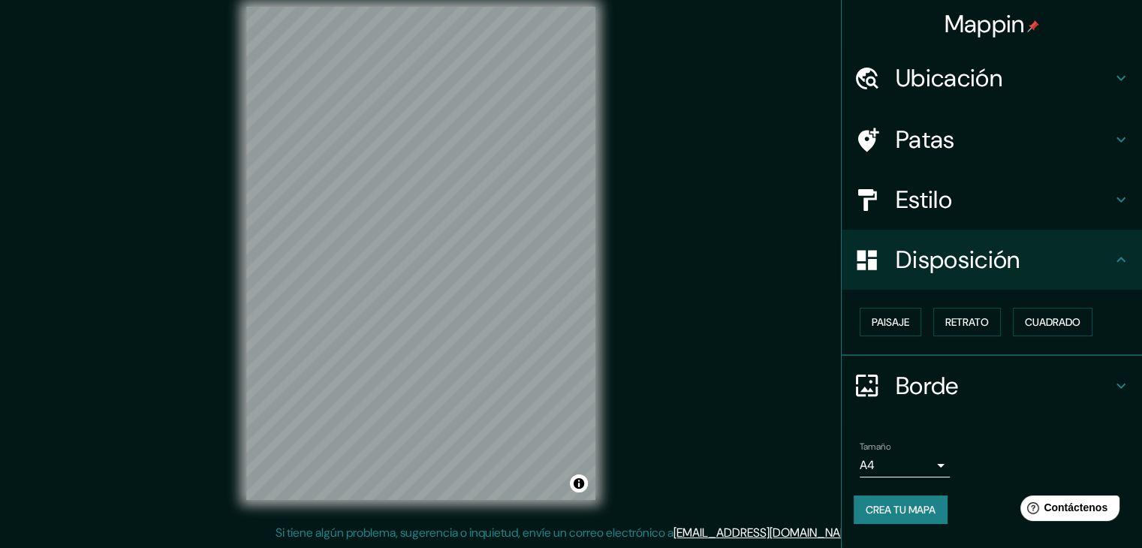
click at [959, 267] on font "Disposición" at bounding box center [958, 260] width 124 height 32
click at [1082, 269] on h4 "Disposición" at bounding box center [1004, 260] width 216 height 30
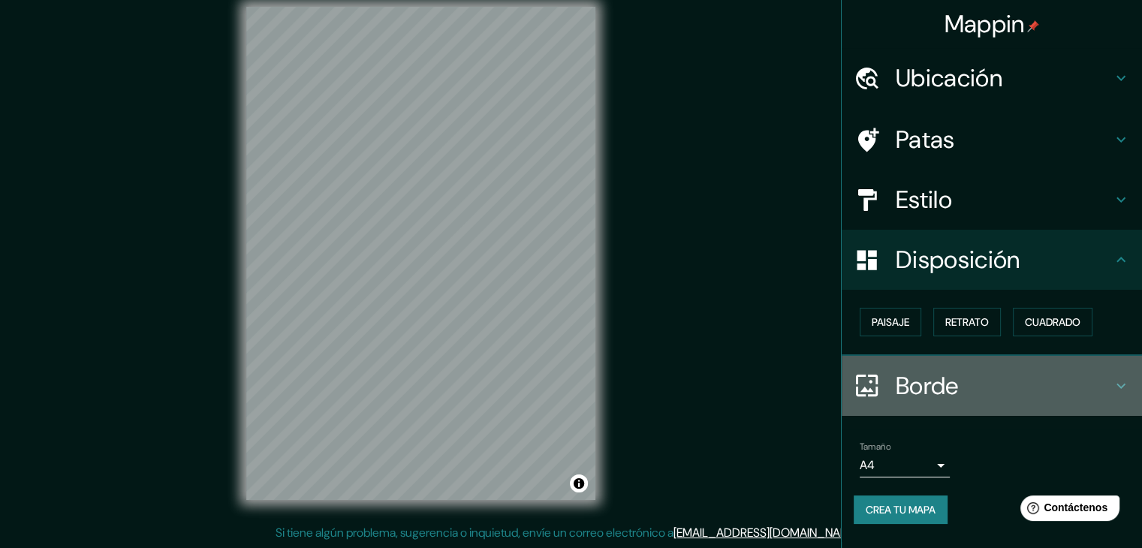
click at [1065, 373] on h4 "Borde" at bounding box center [1004, 386] width 216 height 30
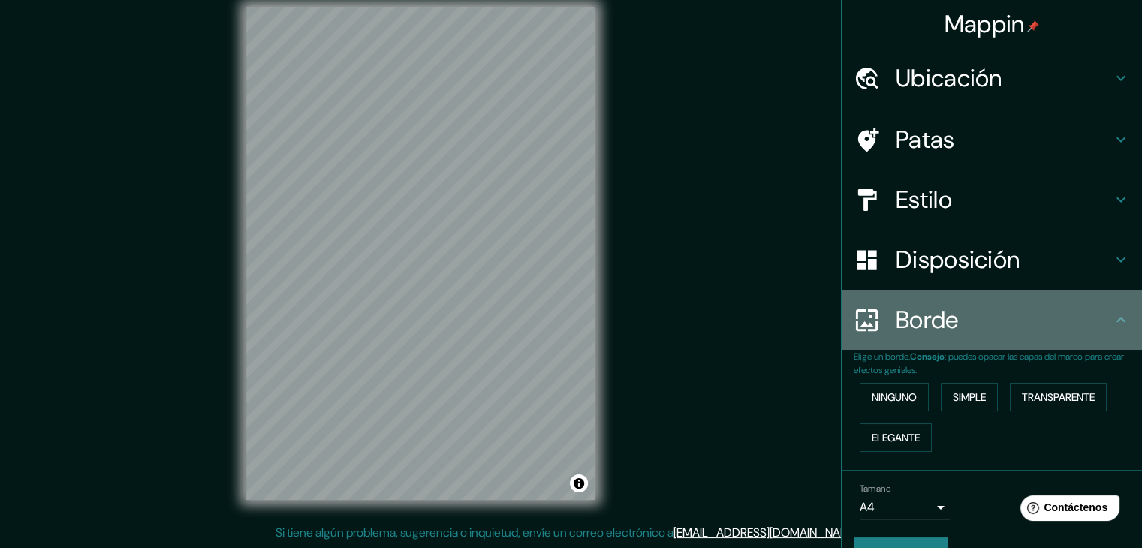
click at [1055, 315] on h4 "Borde" at bounding box center [1004, 320] width 216 height 30
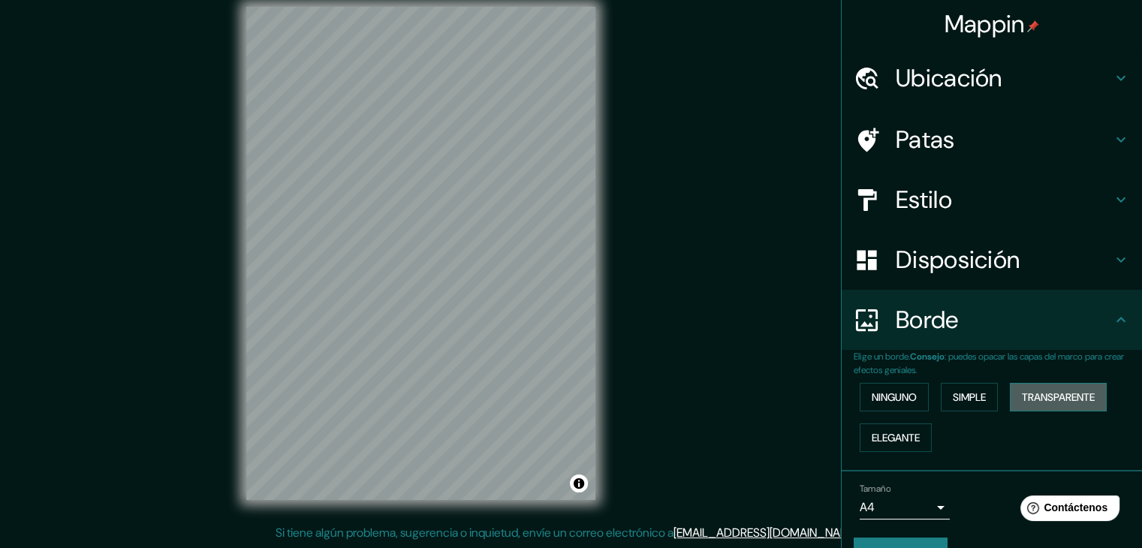
click at [1046, 391] on font "Transparente" at bounding box center [1058, 398] width 73 height 14
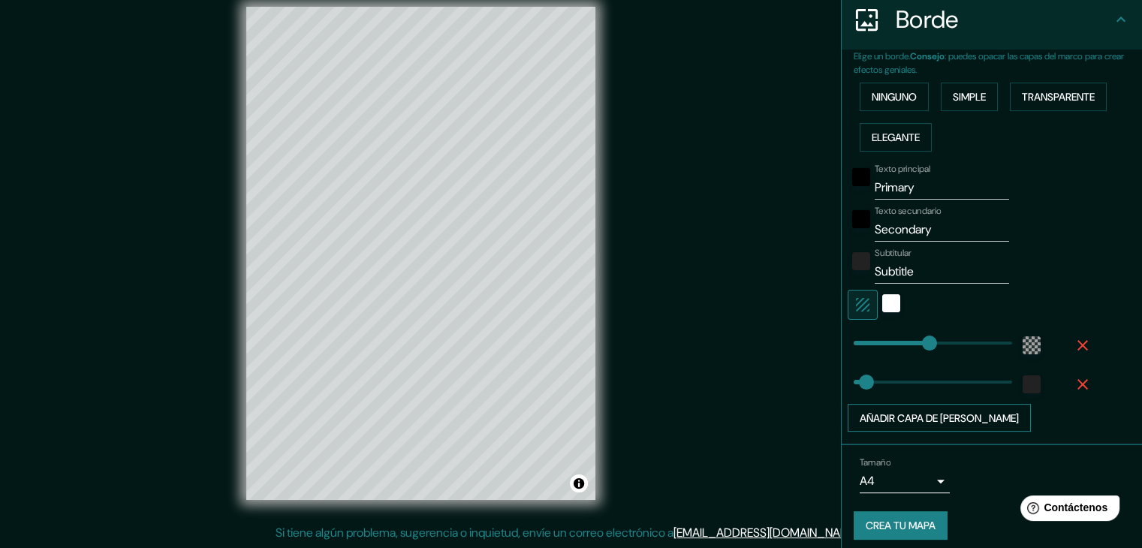
scroll to position [225, 0]
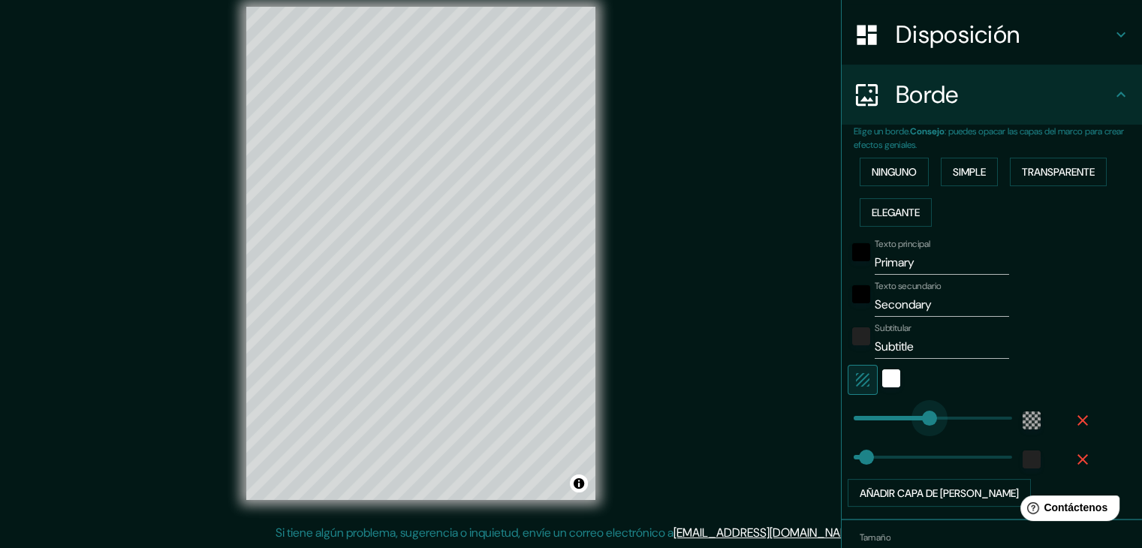
type input "0"
drag, startPoint x: 918, startPoint y: 415, endPoint x: 790, endPoint y: 405, distance: 128.8
type input "0"
drag, startPoint x: 860, startPoint y: 459, endPoint x: 745, endPoint y: 433, distance: 117.7
click at [856, 373] on icon "button" at bounding box center [863, 380] width 14 height 14
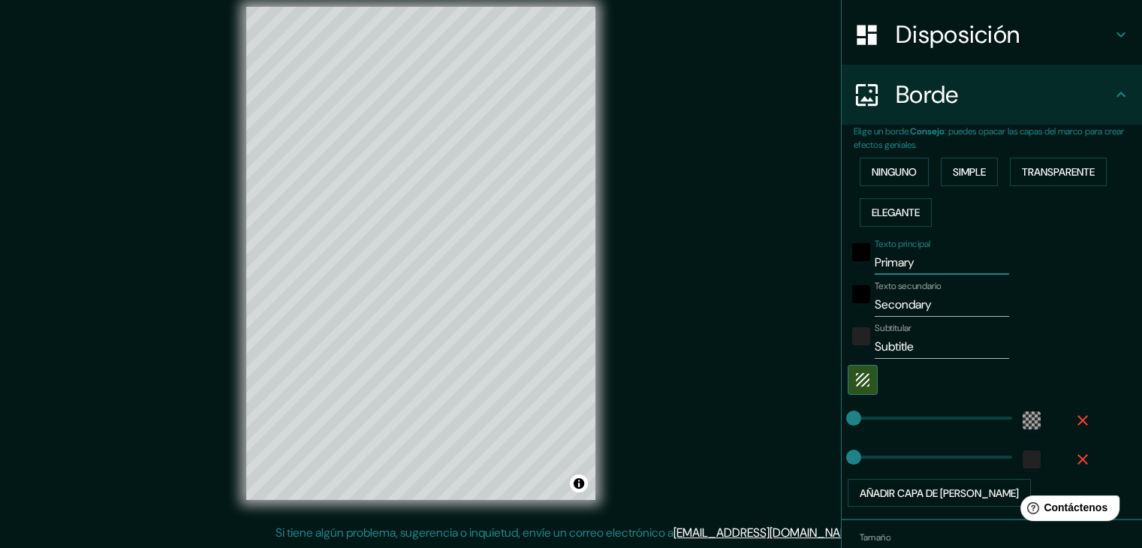
drag, startPoint x: 929, startPoint y: 260, endPoint x: 858, endPoint y: 273, distance: 72.6
click at [858, 273] on div "Texto principal Primary Texto secundario Secondary Subtitular Subtitle Añadir c…" at bounding box center [974, 370] width 240 height 275
drag, startPoint x: 944, startPoint y: 304, endPoint x: 833, endPoint y: 330, distance: 114.0
click at [842, 330] on div "Elige un borde. Consejo : puedes opacar las capas del marco para crear efectos …" at bounding box center [992, 323] width 300 height 396
drag, startPoint x: 921, startPoint y: 346, endPoint x: 845, endPoint y: 347, distance: 75.9
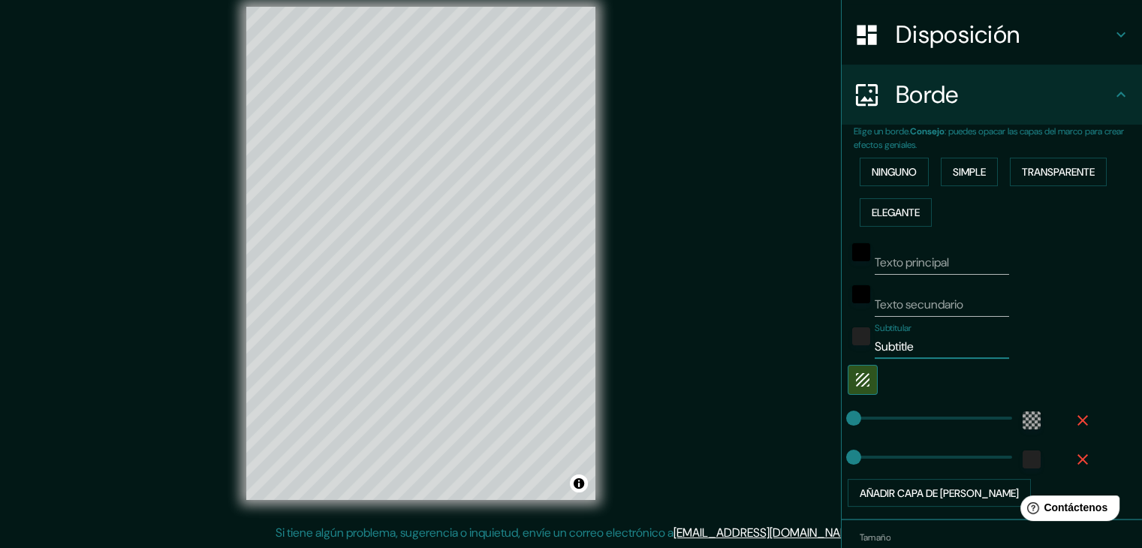
click at [848, 347] on div "Subtitular Subtitle" at bounding box center [971, 341] width 246 height 36
click at [898, 174] on font "Ninguno" at bounding box center [894, 172] width 45 height 14
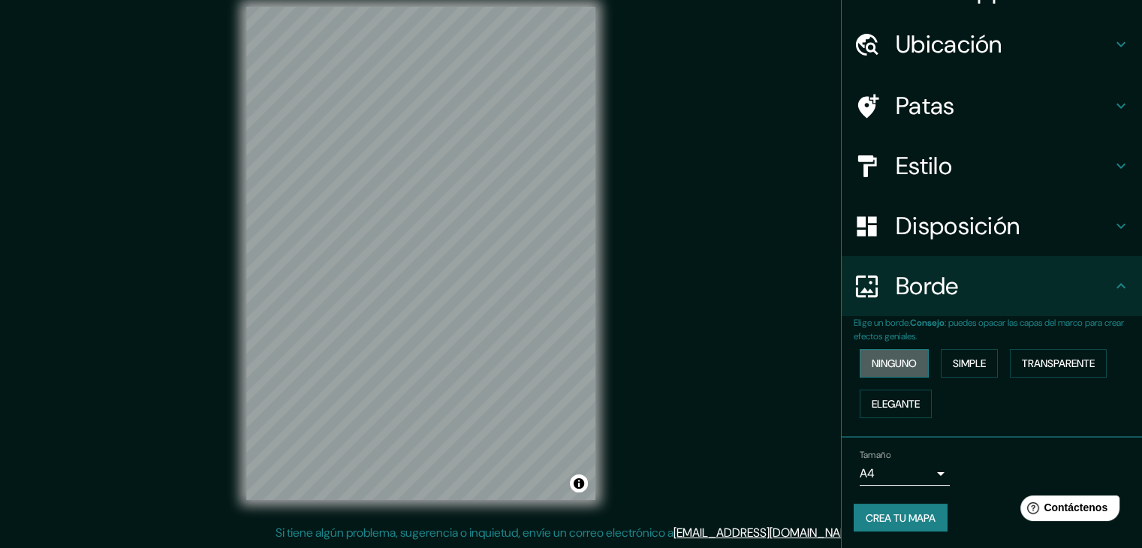
click at [873, 351] on button "Ninguno" at bounding box center [894, 363] width 69 height 29
click at [913, 514] on font "Crea tu mapa" at bounding box center [901, 518] width 70 height 14
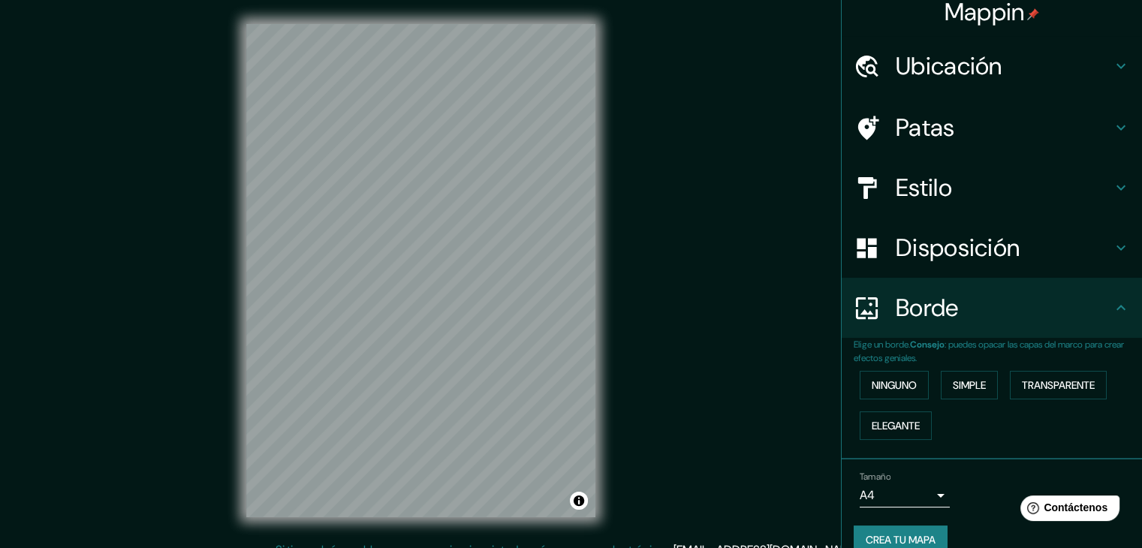
scroll to position [0, 0]
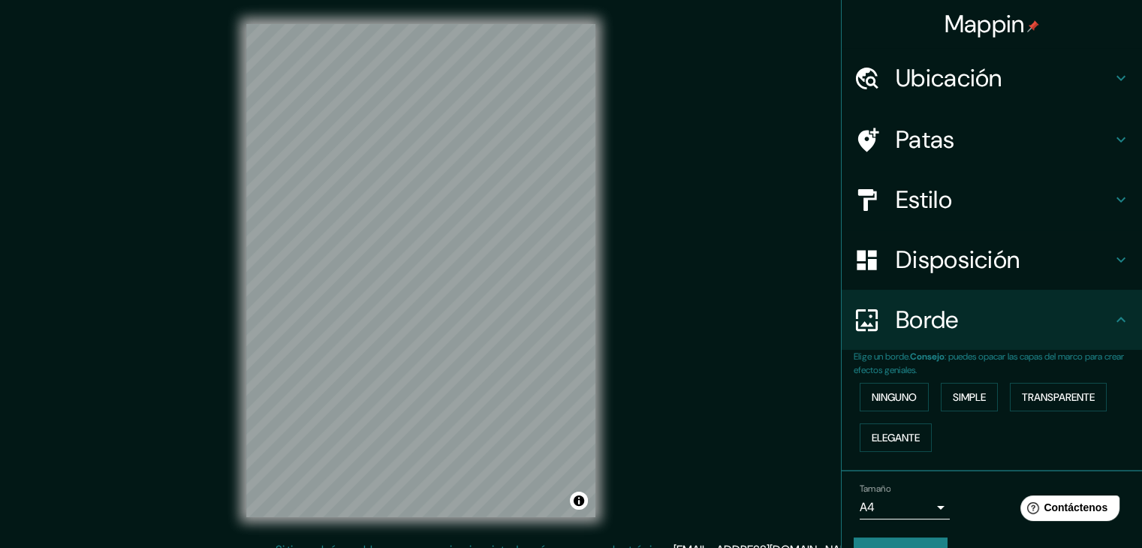
drag, startPoint x: 952, startPoint y: 20, endPoint x: 1021, endPoint y: 35, distance: 70.1
click at [1021, 35] on h4 "Mappin" at bounding box center [992, 24] width 95 height 30
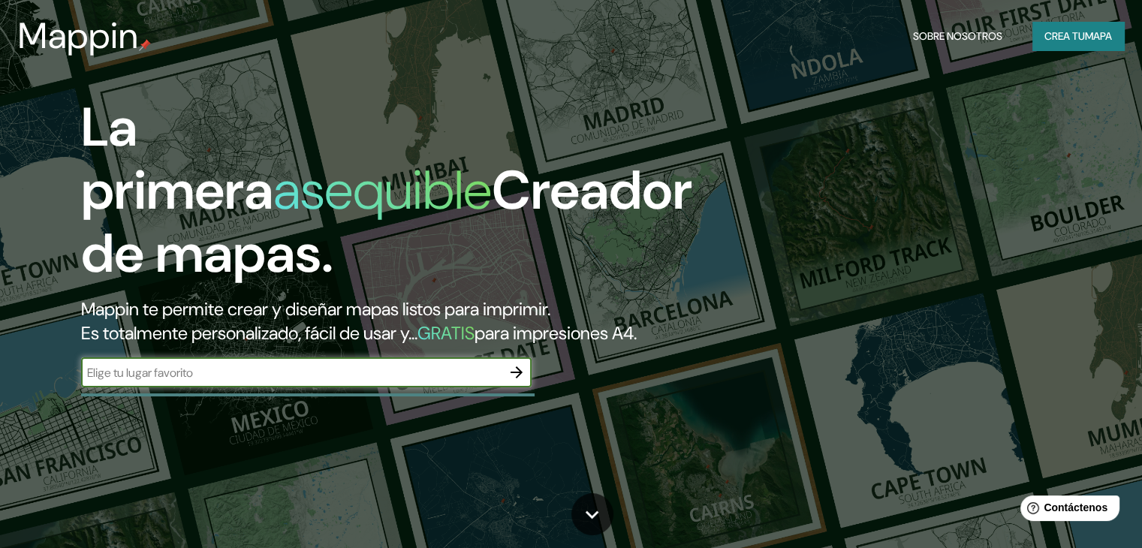
click at [1066, 34] on font "Crea tu" at bounding box center [1065, 36] width 41 height 14
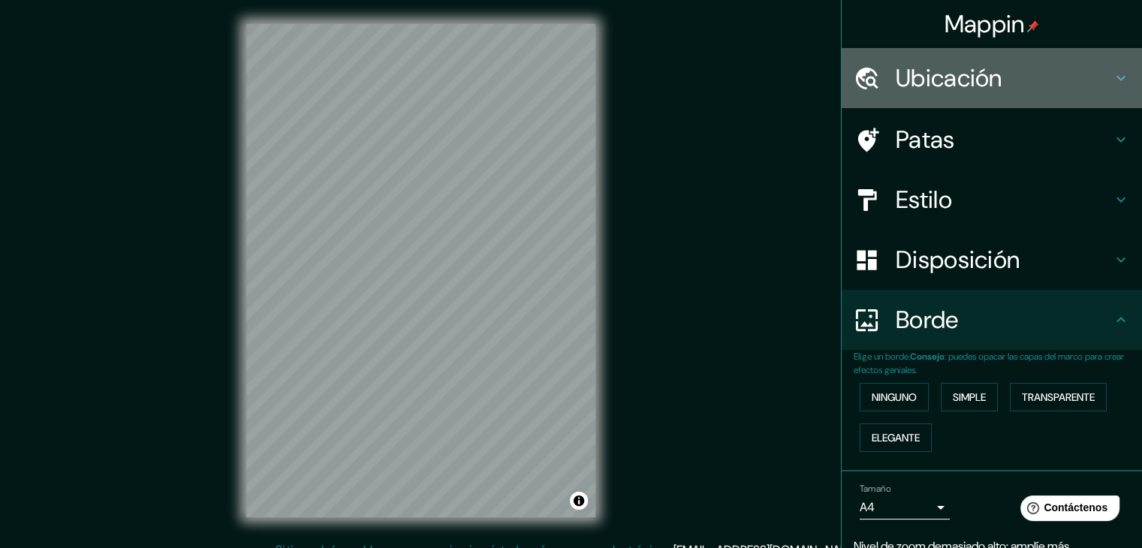
click at [988, 73] on font "Ubicación" at bounding box center [949, 78] width 107 height 32
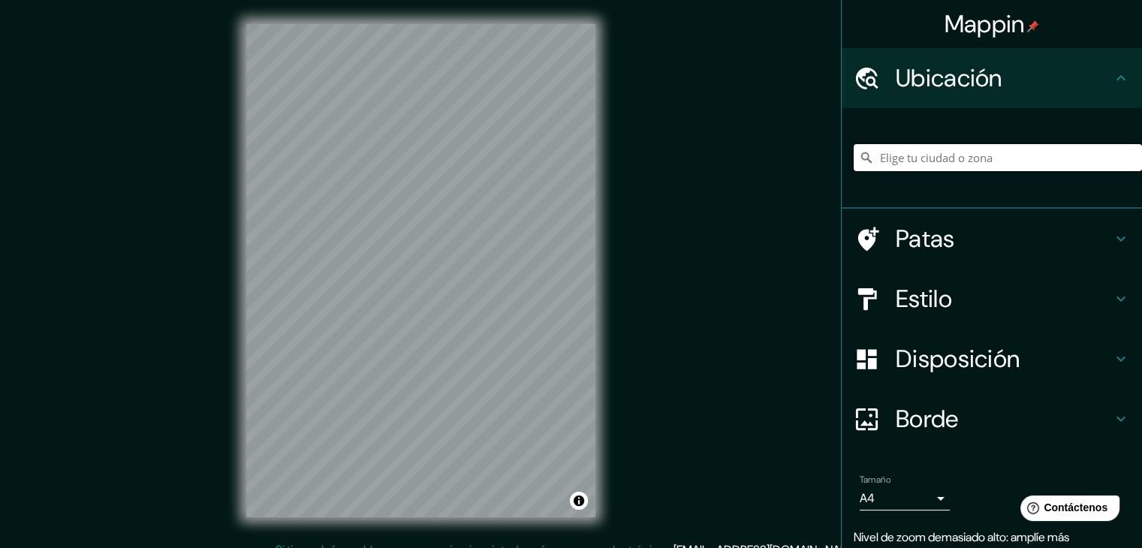
click at [958, 150] on input "Elige tu ciudad o zona" at bounding box center [998, 157] width 288 height 27
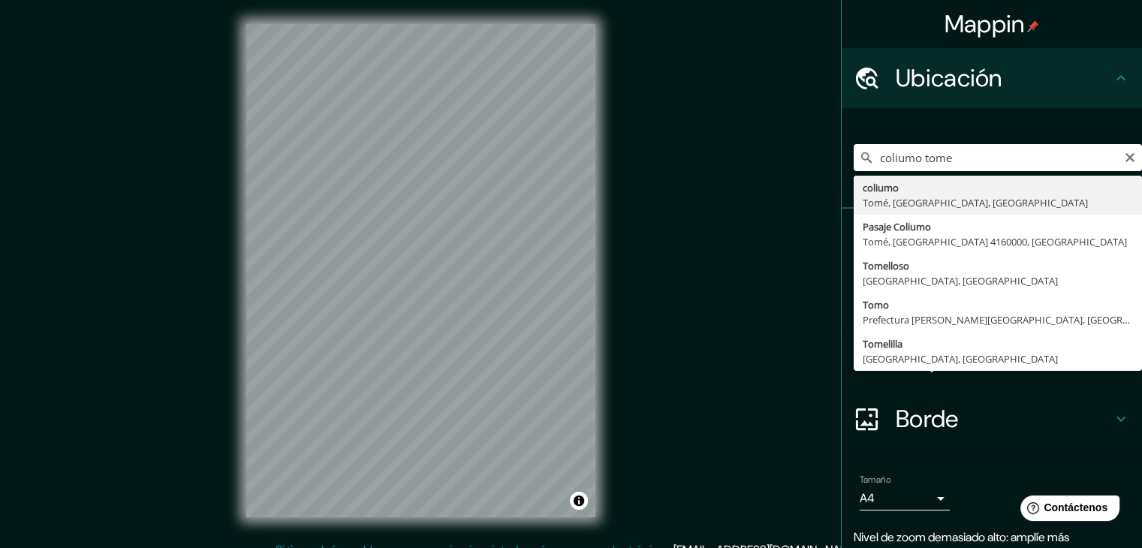
type input "Coliumo, [GEOGRAPHIC_DATA], [GEOGRAPHIC_DATA], [GEOGRAPHIC_DATA]"
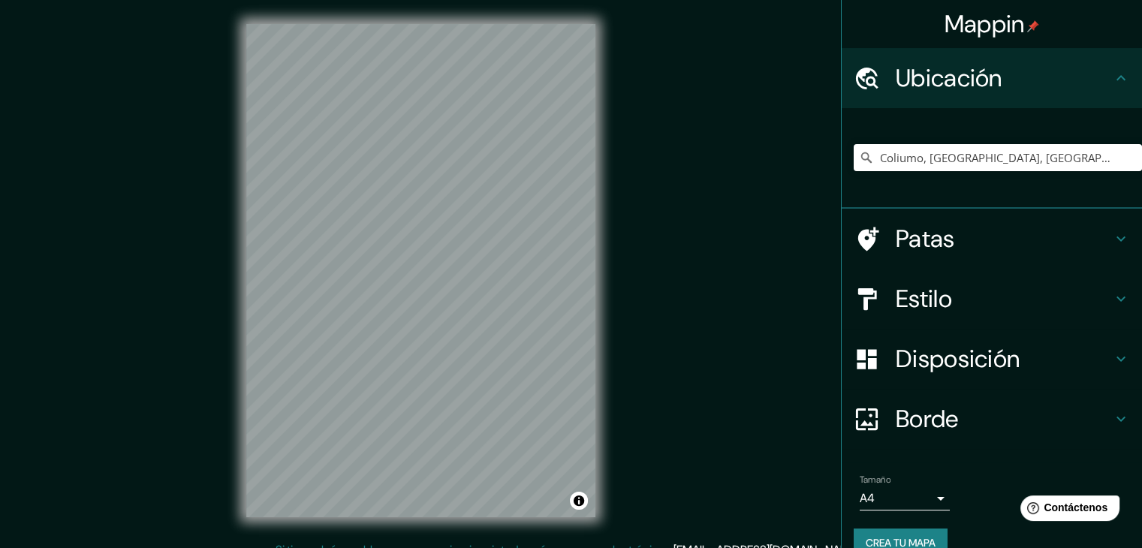
click at [961, 286] on h4 "Estilo" at bounding box center [1004, 299] width 216 height 30
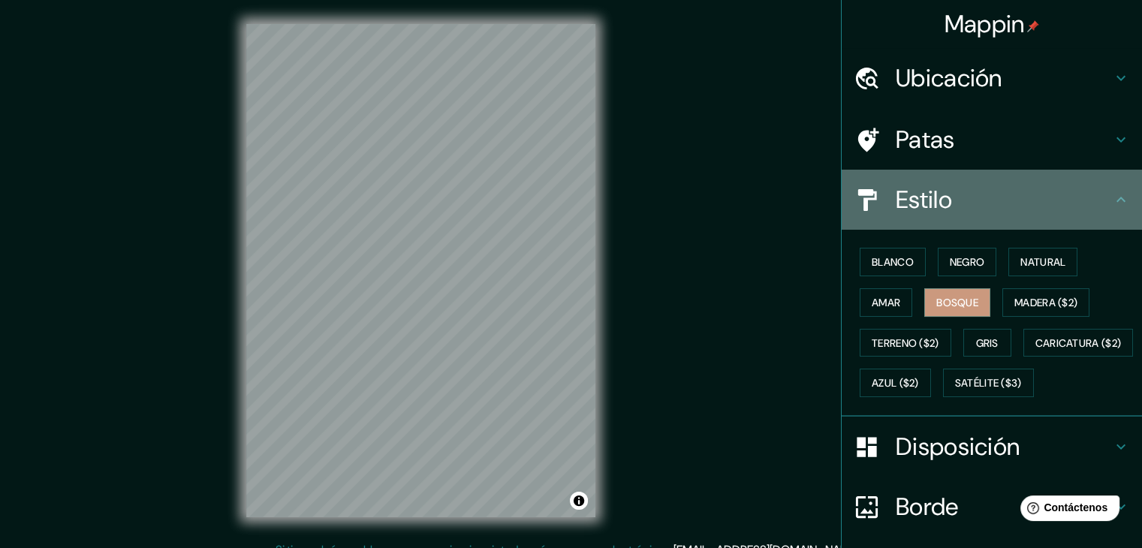
click at [982, 198] on h4 "Estilo" at bounding box center [1004, 200] width 216 height 30
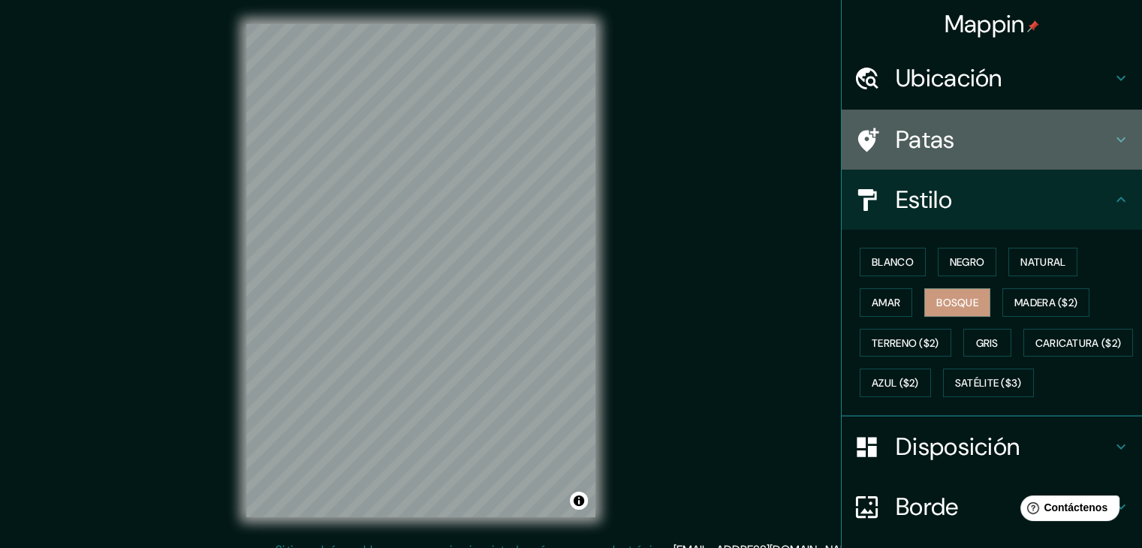
click at [1005, 148] on h4 "Patas" at bounding box center [1004, 140] width 216 height 30
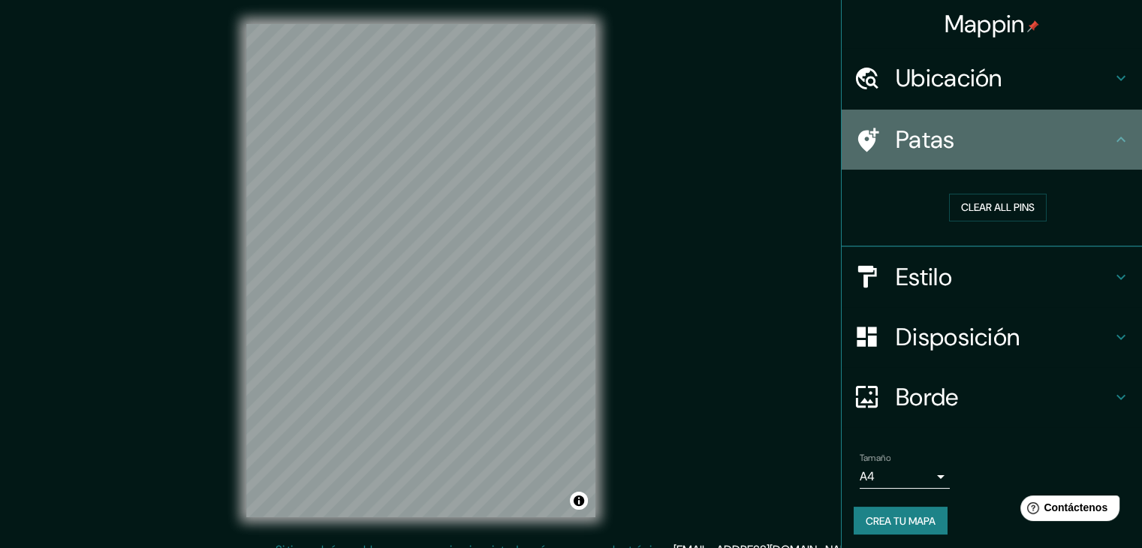
click at [1038, 148] on h4 "Patas" at bounding box center [1004, 140] width 216 height 30
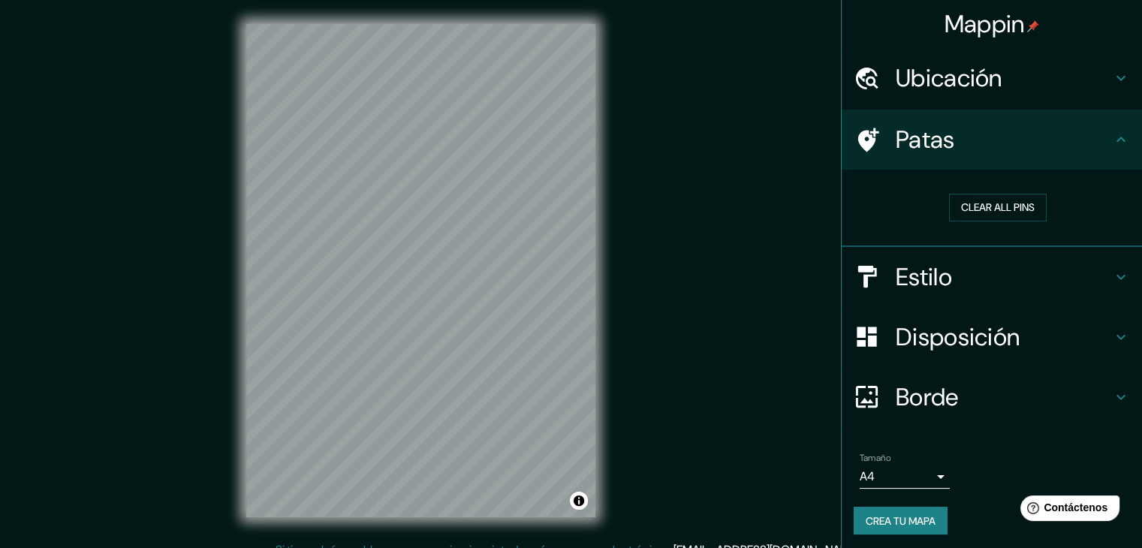
click at [1051, 81] on h4 "Ubicación" at bounding box center [1004, 78] width 216 height 30
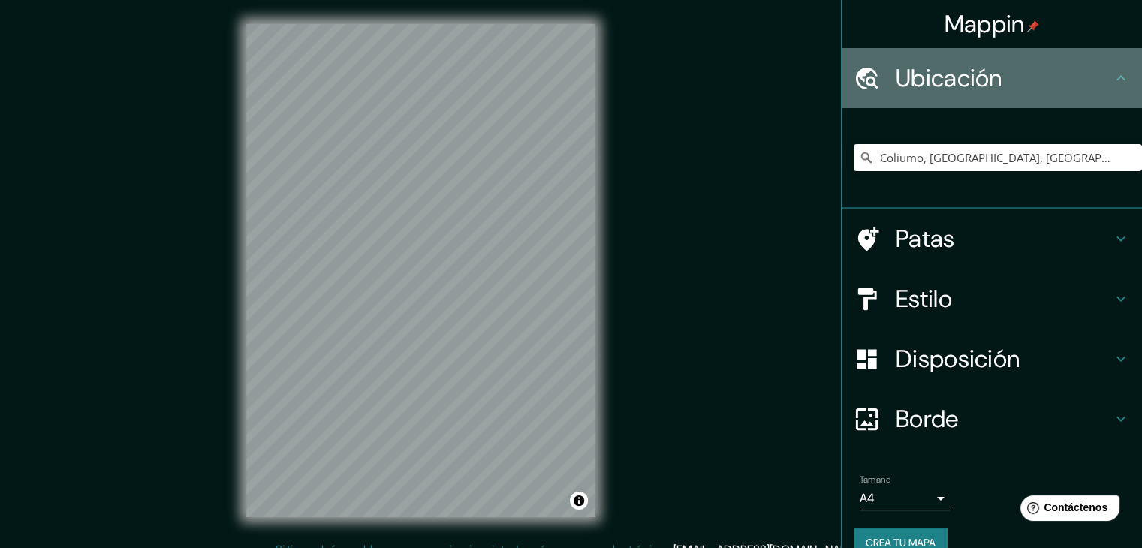
click at [1024, 89] on h4 "Ubicación" at bounding box center [1004, 78] width 216 height 30
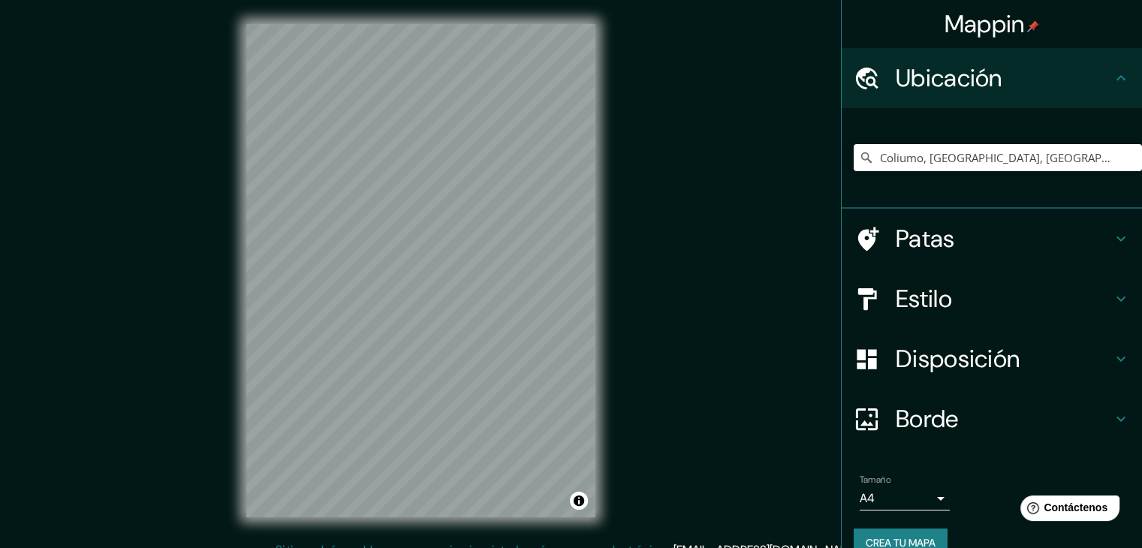
drag, startPoint x: 1036, startPoint y: 233, endPoint x: 1032, endPoint y: 226, distance: 7.7
click at [1034, 231] on h4 "Patas" at bounding box center [1004, 239] width 216 height 30
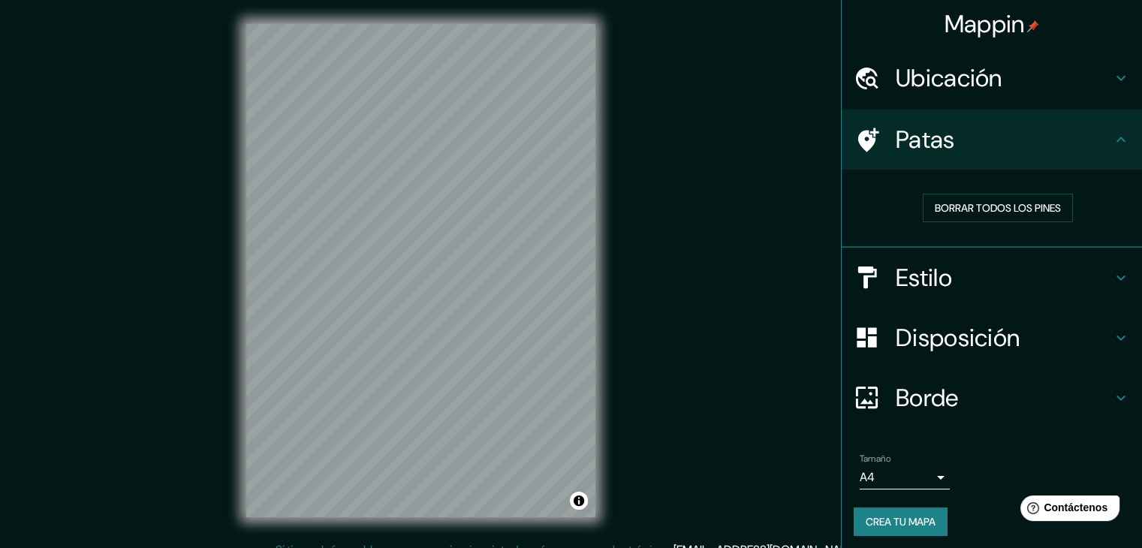
drag, startPoint x: 1053, startPoint y: 253, endPoint x: 1053, endPoint y: 301, distance: 48.1
click at [1053, 254] on div "Estilo" at bounding box center [992, 278] width 300 height 60
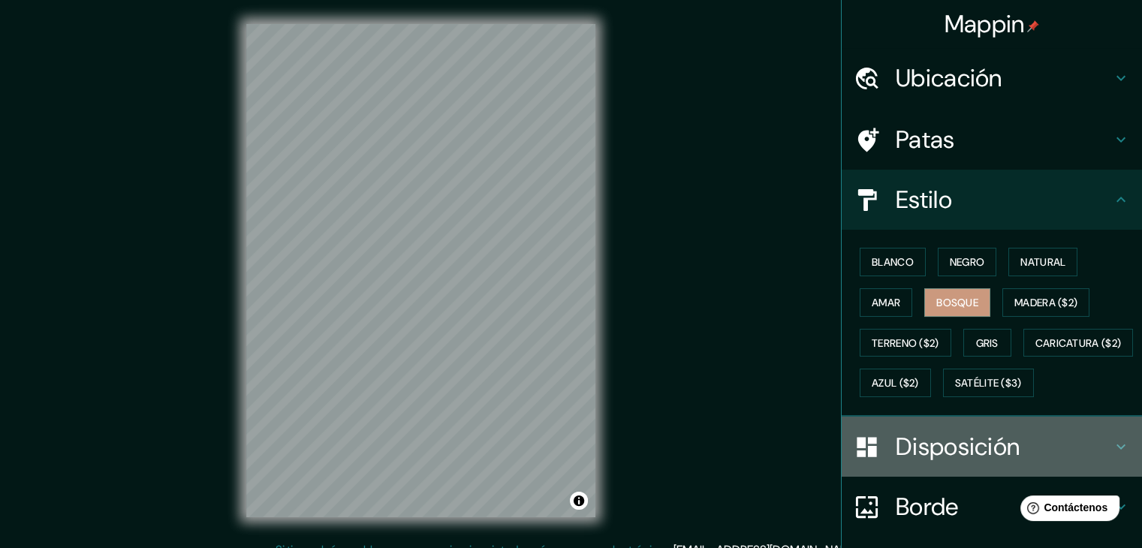
click at [985, 463] on font "Disposición" at bounding box center [958, 447] width 124 height 32
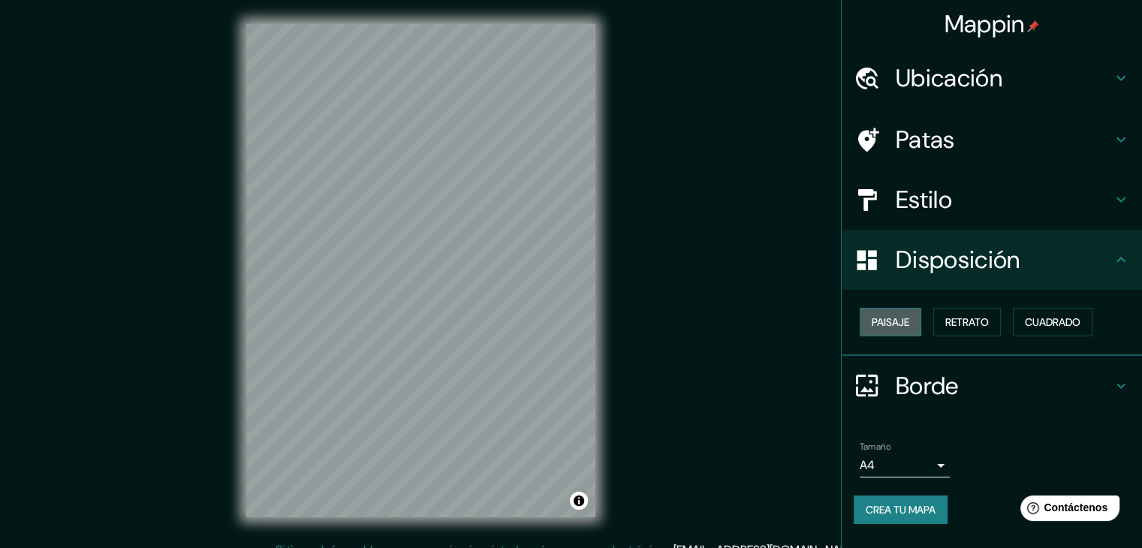
click at [895, 321] on font "Paisaje" at bounding box center [891, 322] width 38 height 14
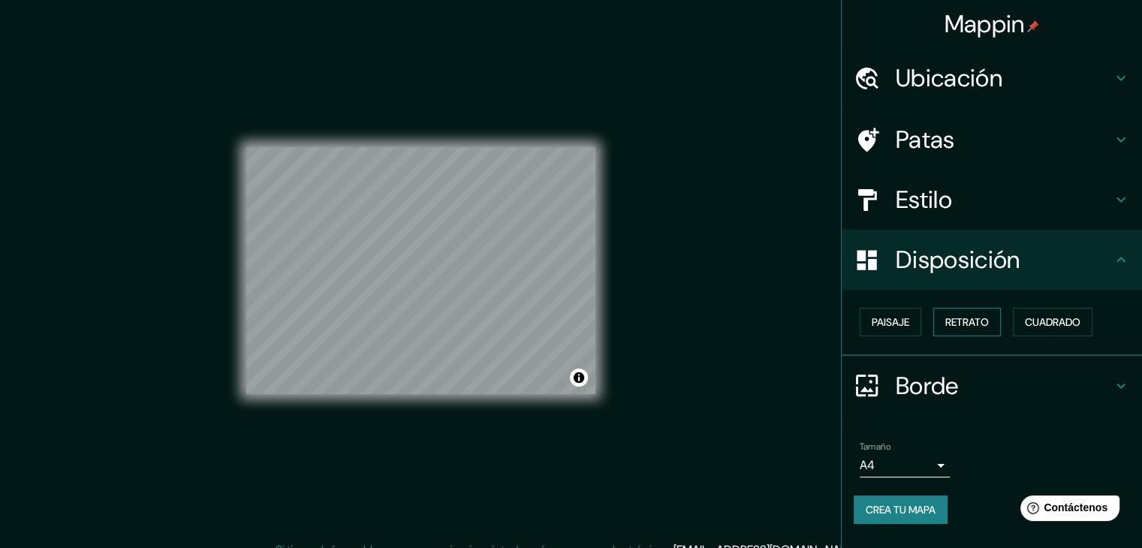
click at [982, 320] on font "Retrato" at bounding box center [967, 322] width 44 height 14
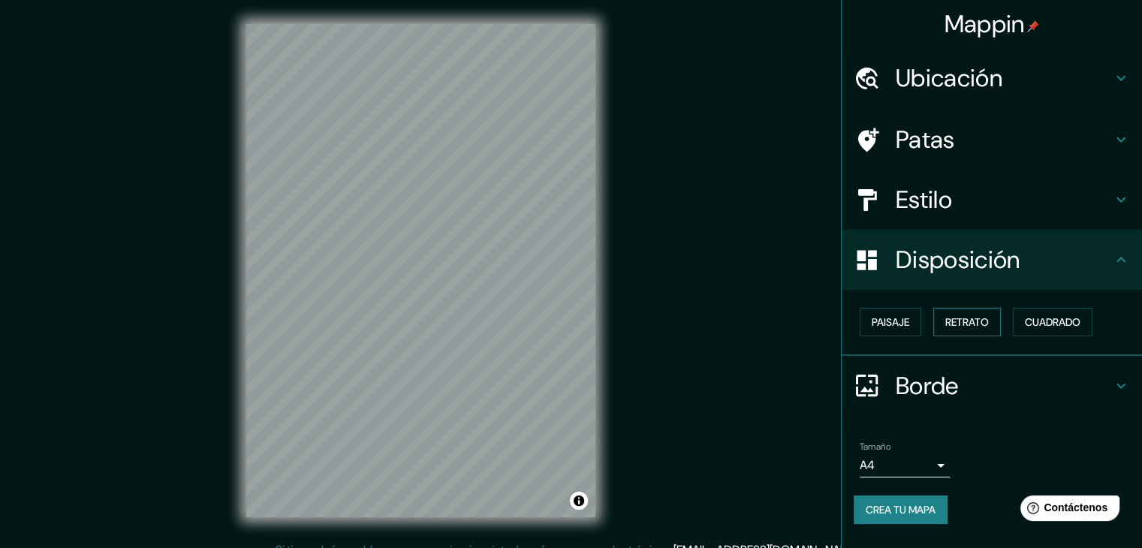
click at [978, 323] on font "Retrato" at bounding box center [967, 322] width 44 height 14
click at [1049, 323] on font "Cuadrado" at bounding box center [1053, 322] width 56 height 14
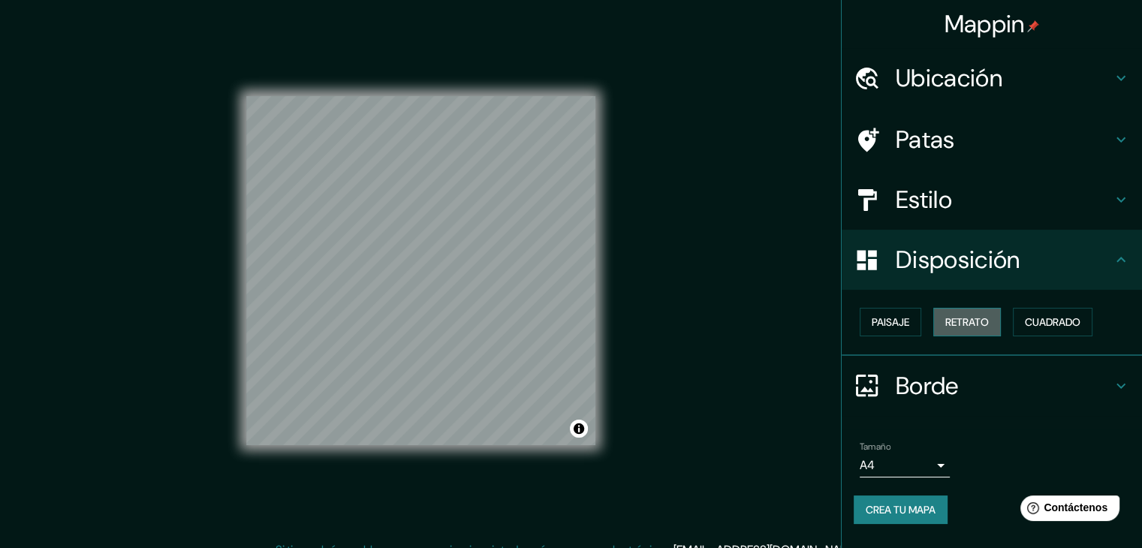
click at [976, 315] on font "Retrato" at bounding box center [967, 322] width 44 height 14
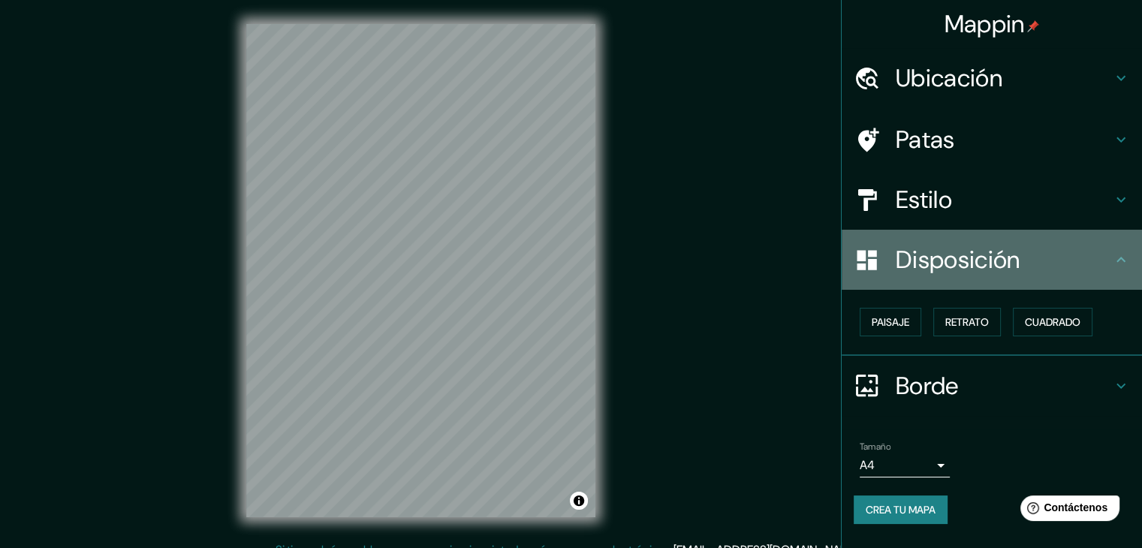
click at [964, 279] on div "Disposición" at bounding box center [992, 260] width 300 height 60
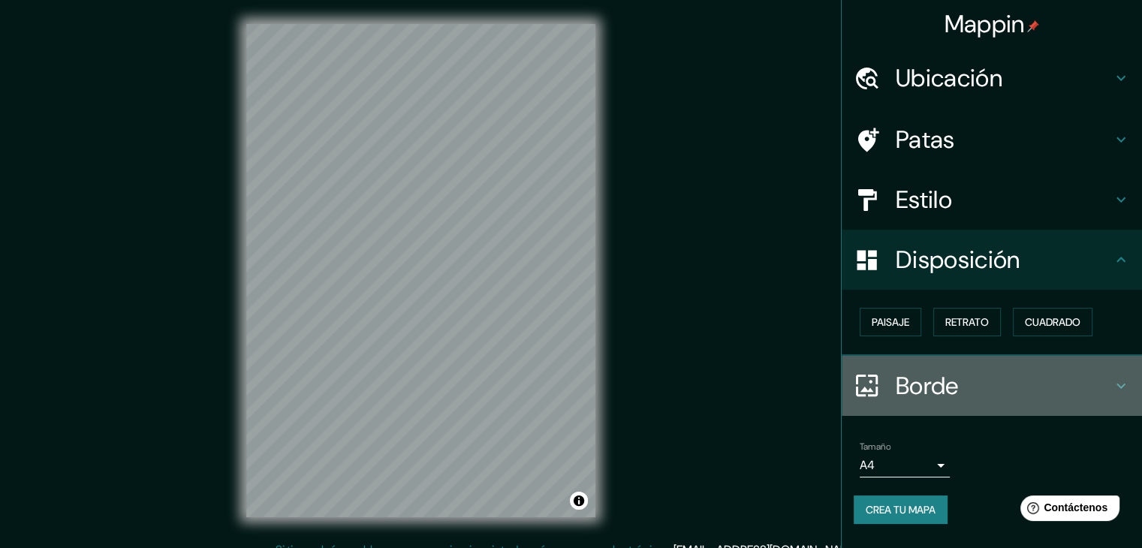
click at [964, 372] on h4 "Borde" at bounding box center [1004, 386] width 216 height 30
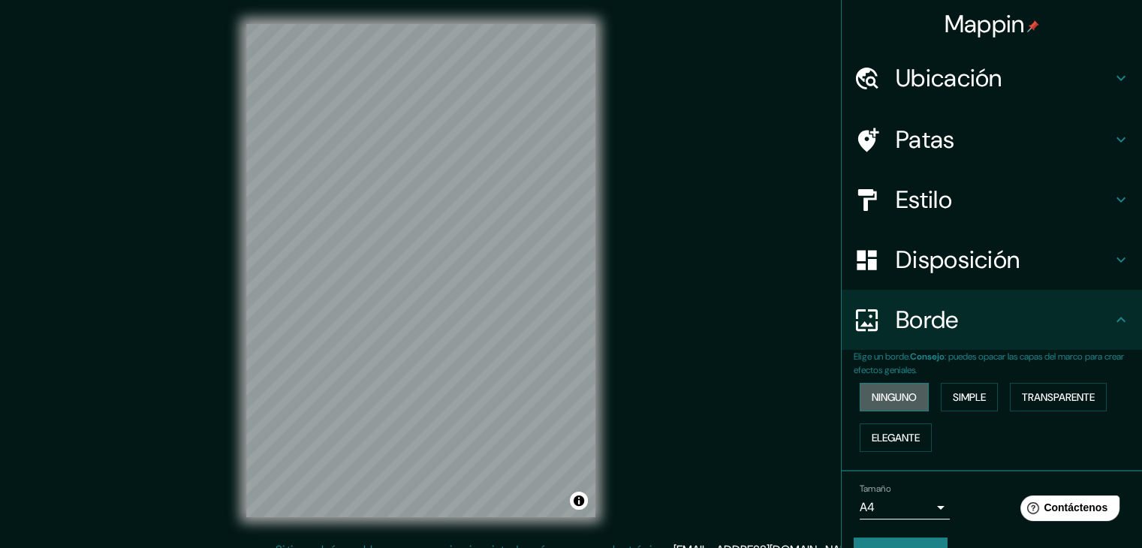
click at [880, 400] on font "Ninguno" at bounding box center [894, 398] width 45 height 14
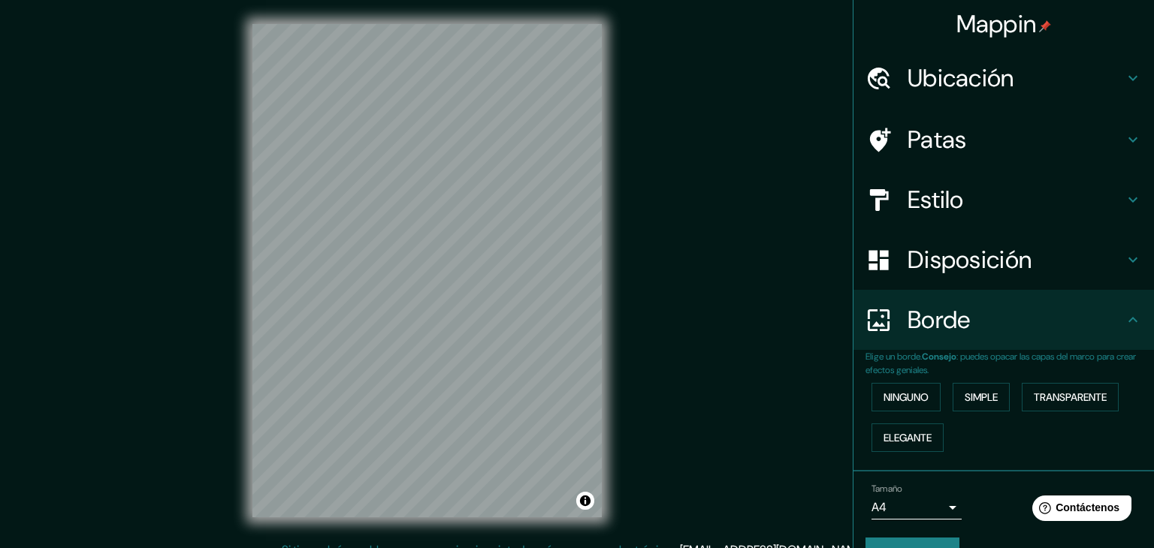
click at [887, 502] on body "Mappin Ubicación Coliumo, [GEOGRAPHIC_DATA], [GEOGRAPHIC_DATA], [GEOGRAPHIC_DAT…" at bounding box center [577, 274] width 1154 height 548
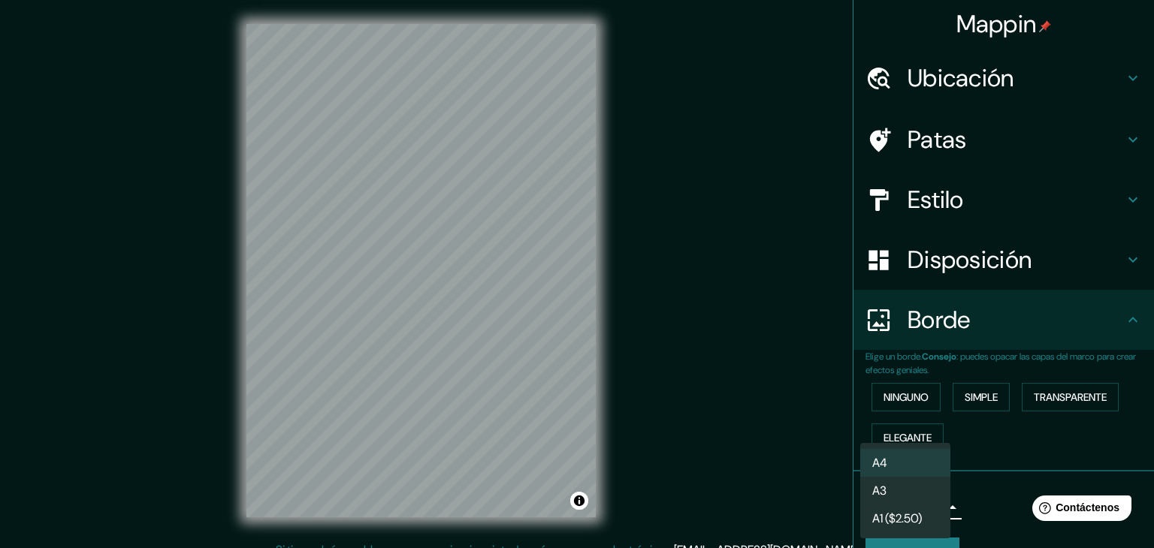
click at [964, 484] on div at bounding box center [577, 274] width 1154 height 548
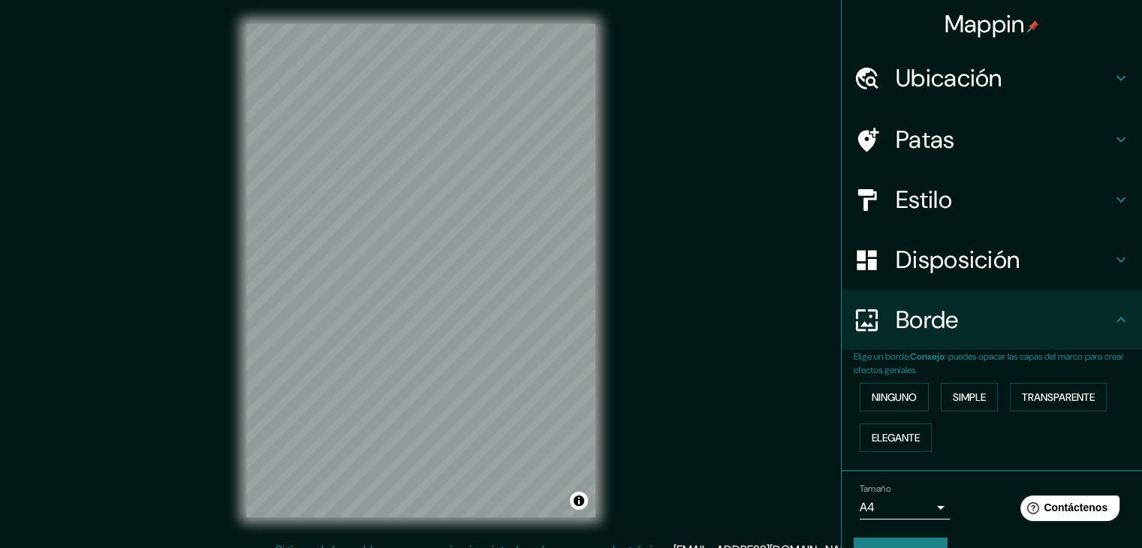
click at [409, 528] on div "© Mapbox © OpenStreetMap Improve this map" at bounding box center [420, 270] width 397 height 541
click at [715, 312] on div "Mappin Ubicación Coliumo, [GEOGRAPHIC_DATA], [GEOGRAPHIC_DATA], [GEOGRAPHIC_DAT…" at bounding box center [571, 282] width 1142 height 565
click at [89, 237] on div "Mappin Ubicación Coliumo, [GEOGRAPHIC_DATA], [GEOGRAPHIC_DATA], [GEOGRAPHIC_DAT…" at bounding box center [571, 282] width 1142 height 565
click at [490, 228] on div at bounding box center [490, 232] width 12 height 12
